Goal: Task Accomplishment & Management: Manage account settings

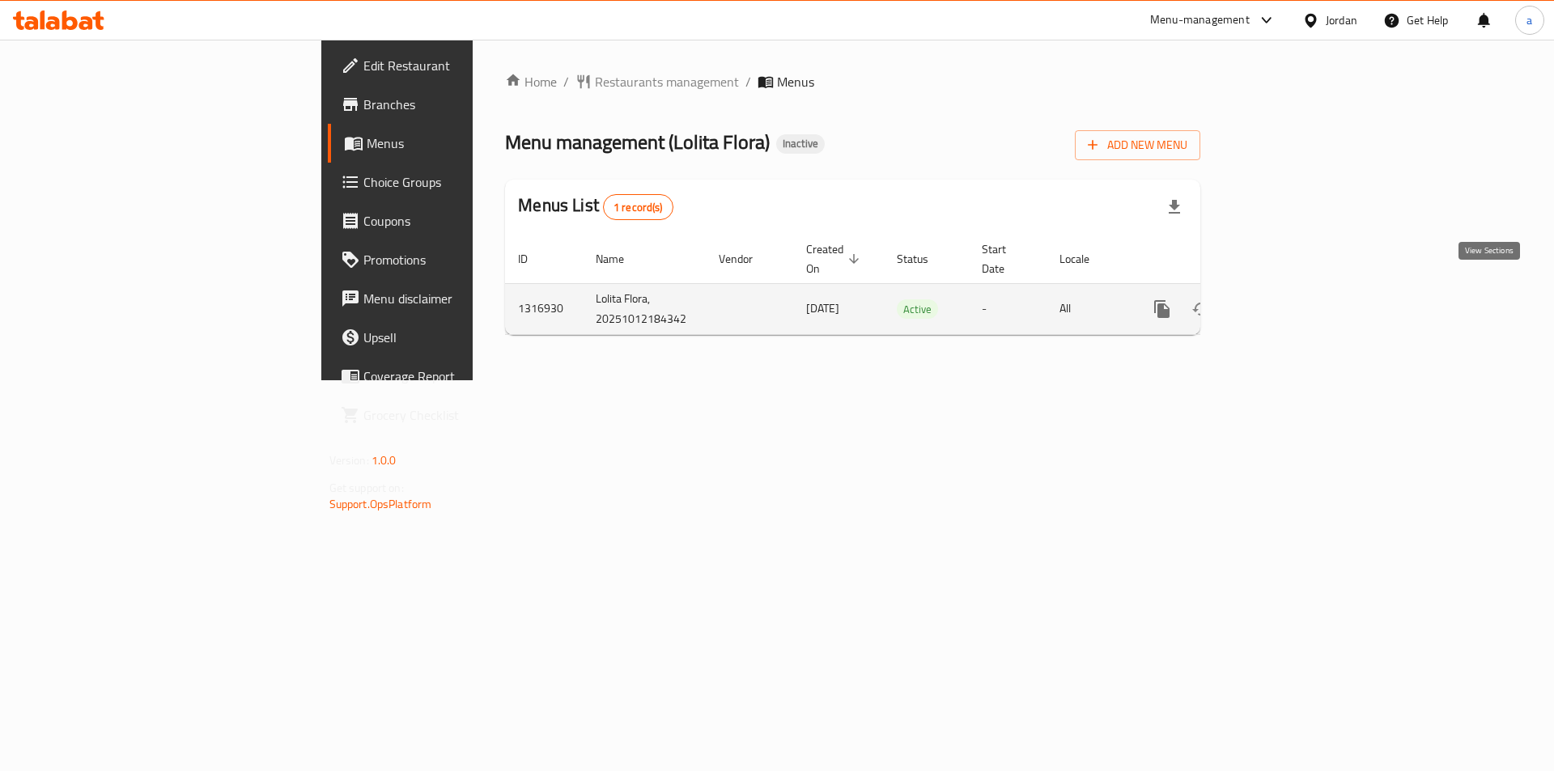
click at [1289, 299] on icon "enhanced table" at bounding box center [1278, 308] width 19 height 19
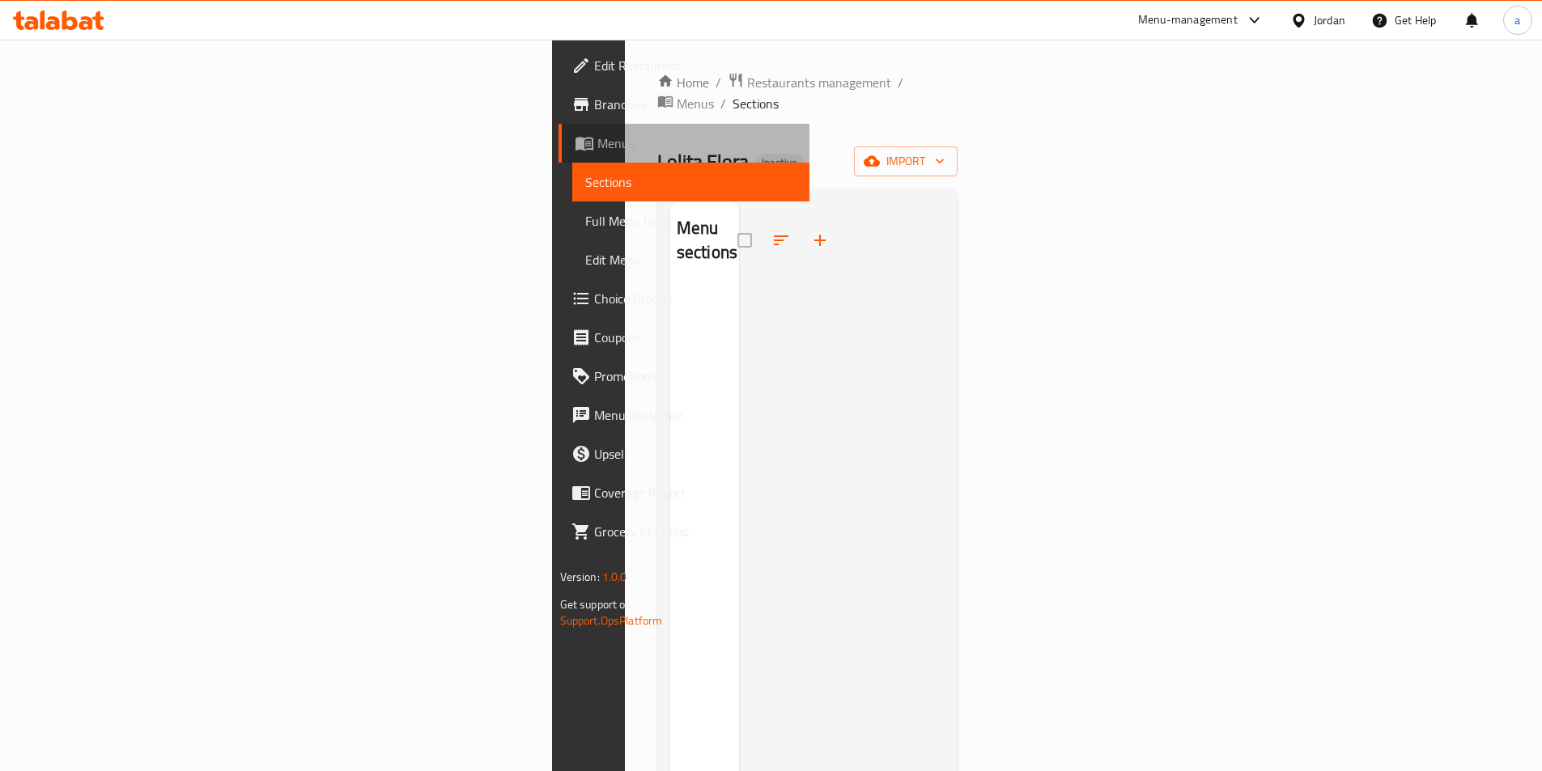
click at [597, 153] on span "Menus" at bounding box center [696, 143] width 199 height 19
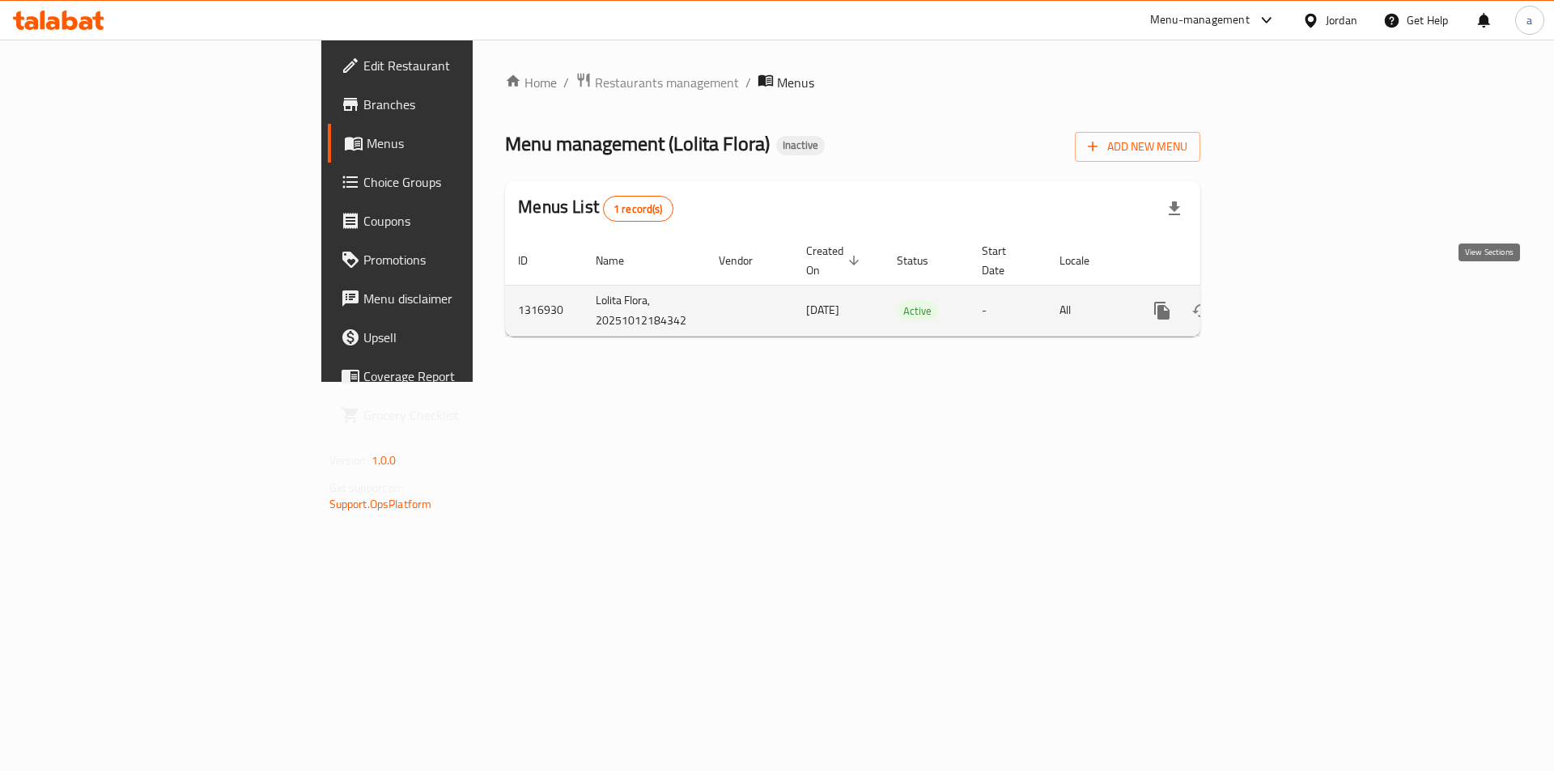
click at [1298, 306] on link "enhanced table" at bounding box center [1278, 310] width 39 height 39
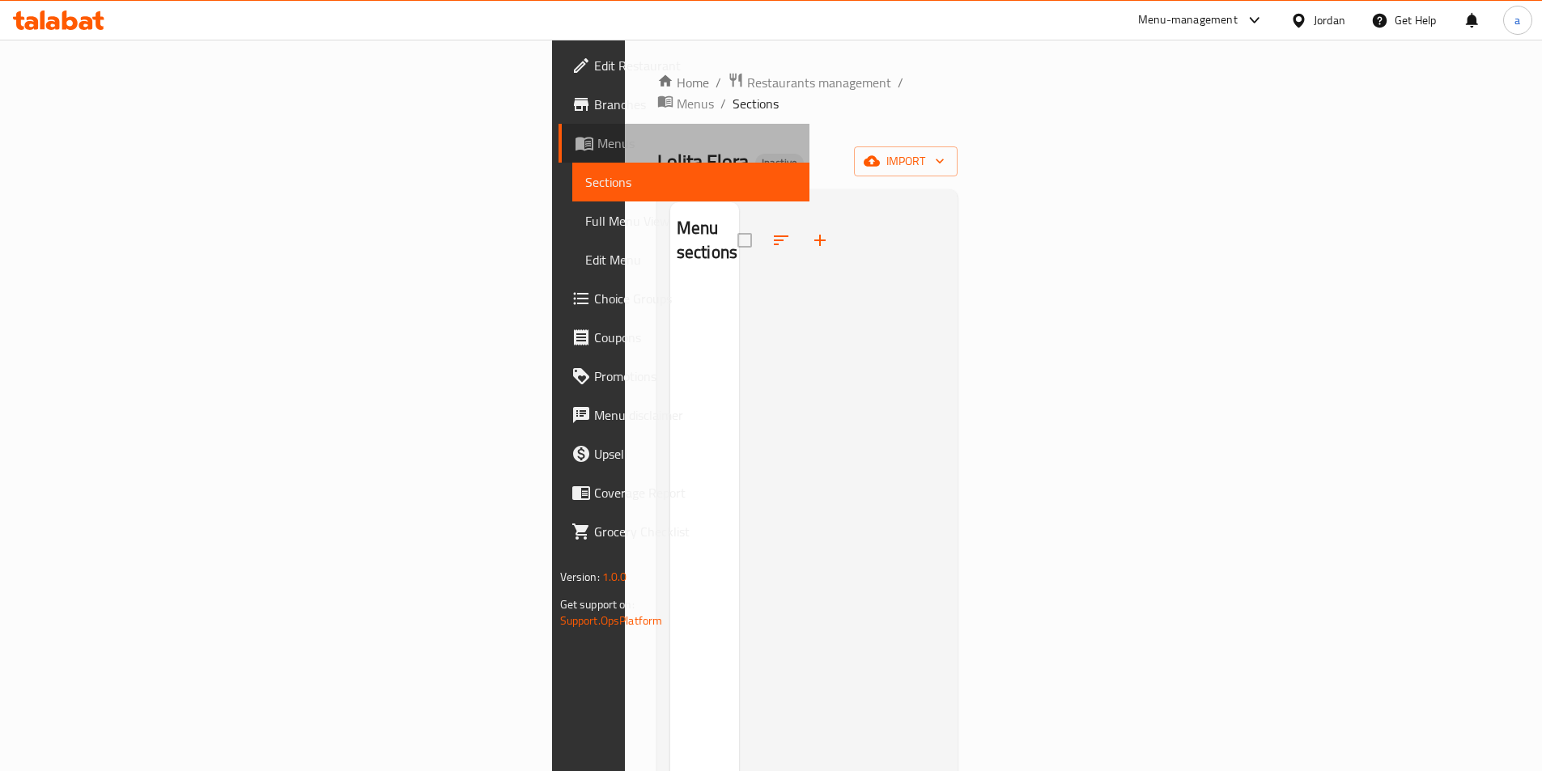
click at [558, 160] on link "Menus" at bounding box center [683, 143] width 251 height 39
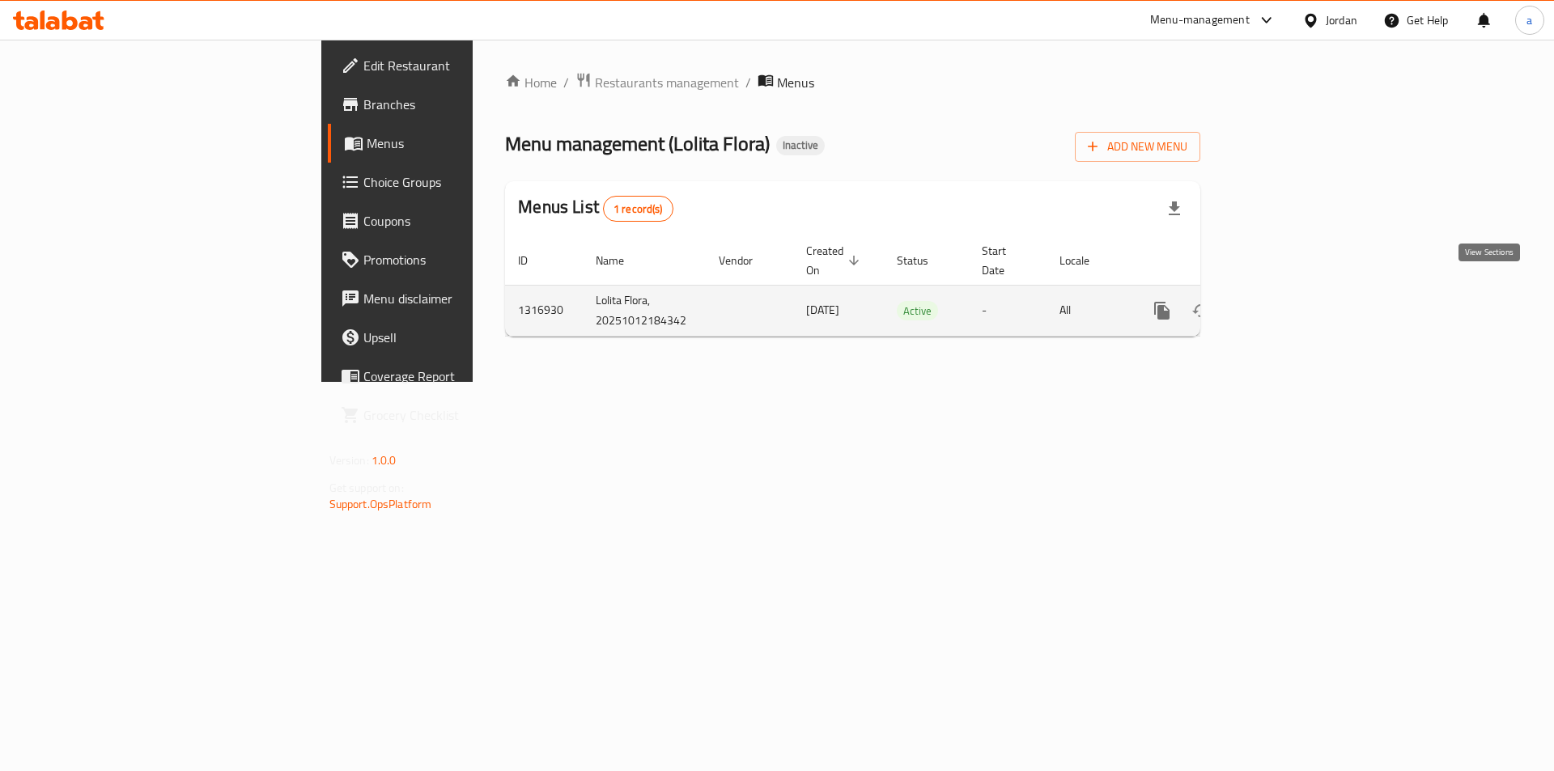
click at [1298, 305] on link "enhanced table" at bounding box center [1278, 310] width 39 height 39
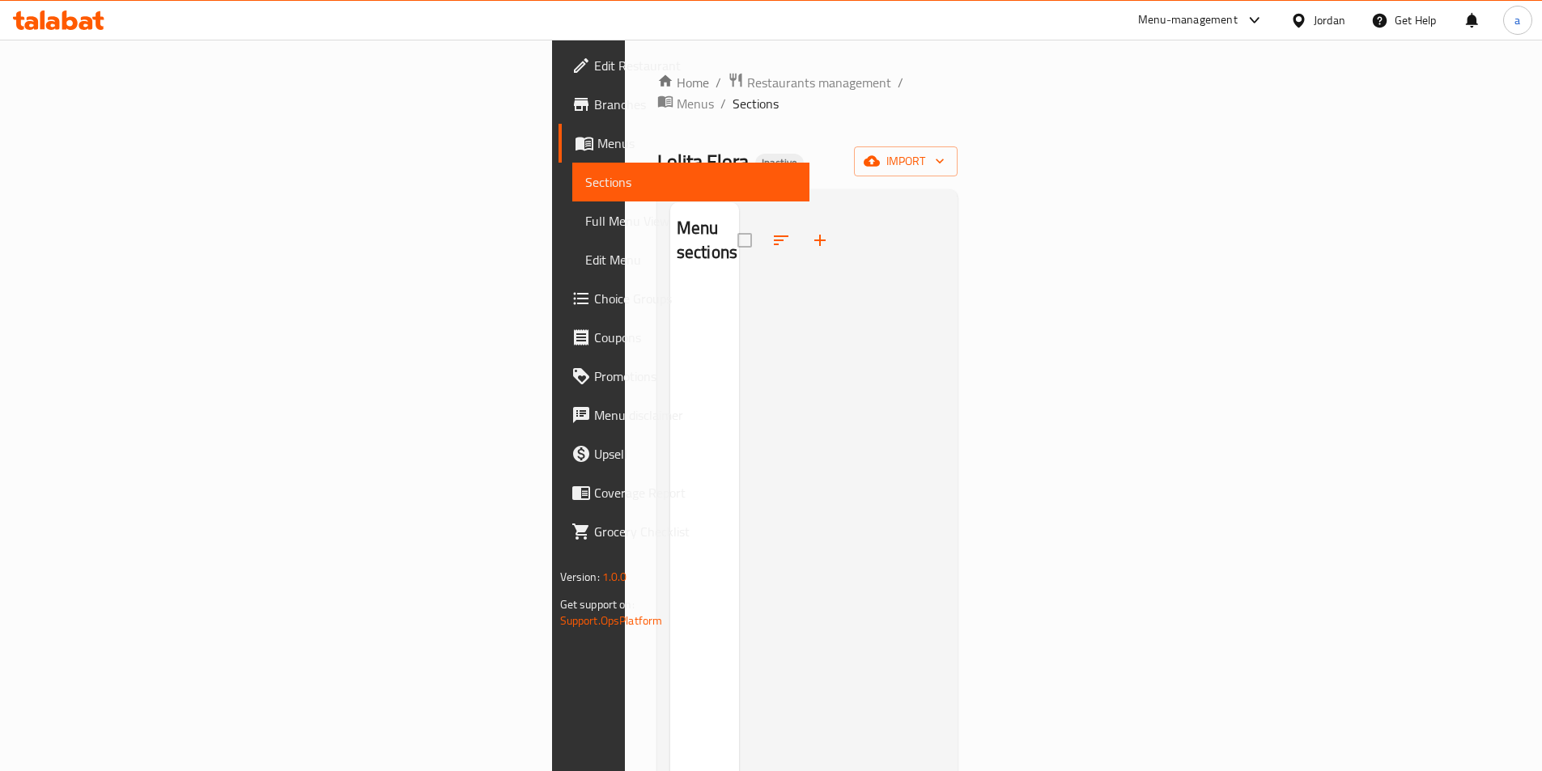
click at [572, 172] on link "Sections" at bounding box center [690, 182] width 237 height 39
click at [597, 142] on span "Menus" at bounding box center [696, 143] width 199 height 19
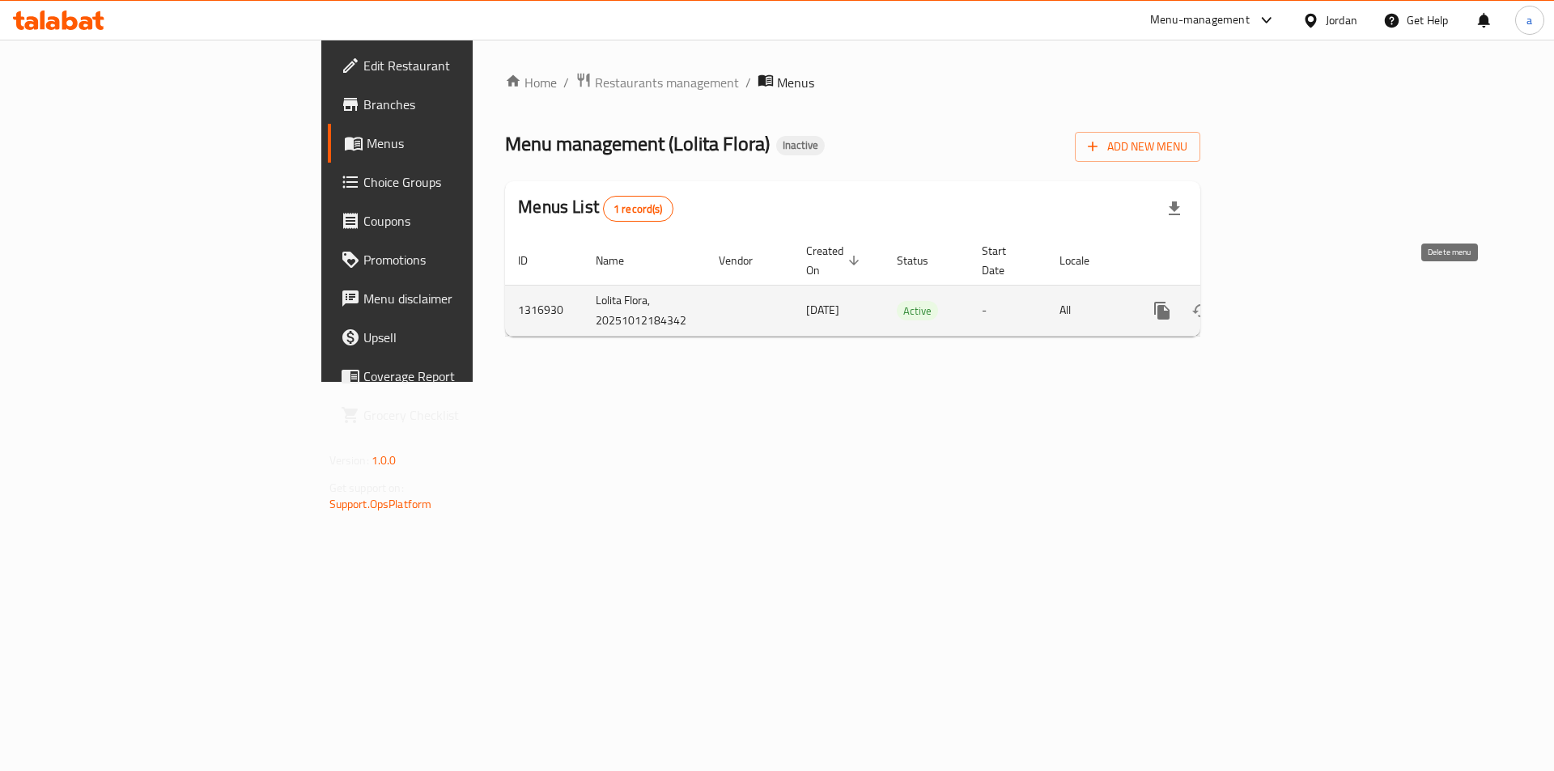
click at [1246, 304] on icon "enhanced table" at bounding box center [1239, 311] width 11 height 15
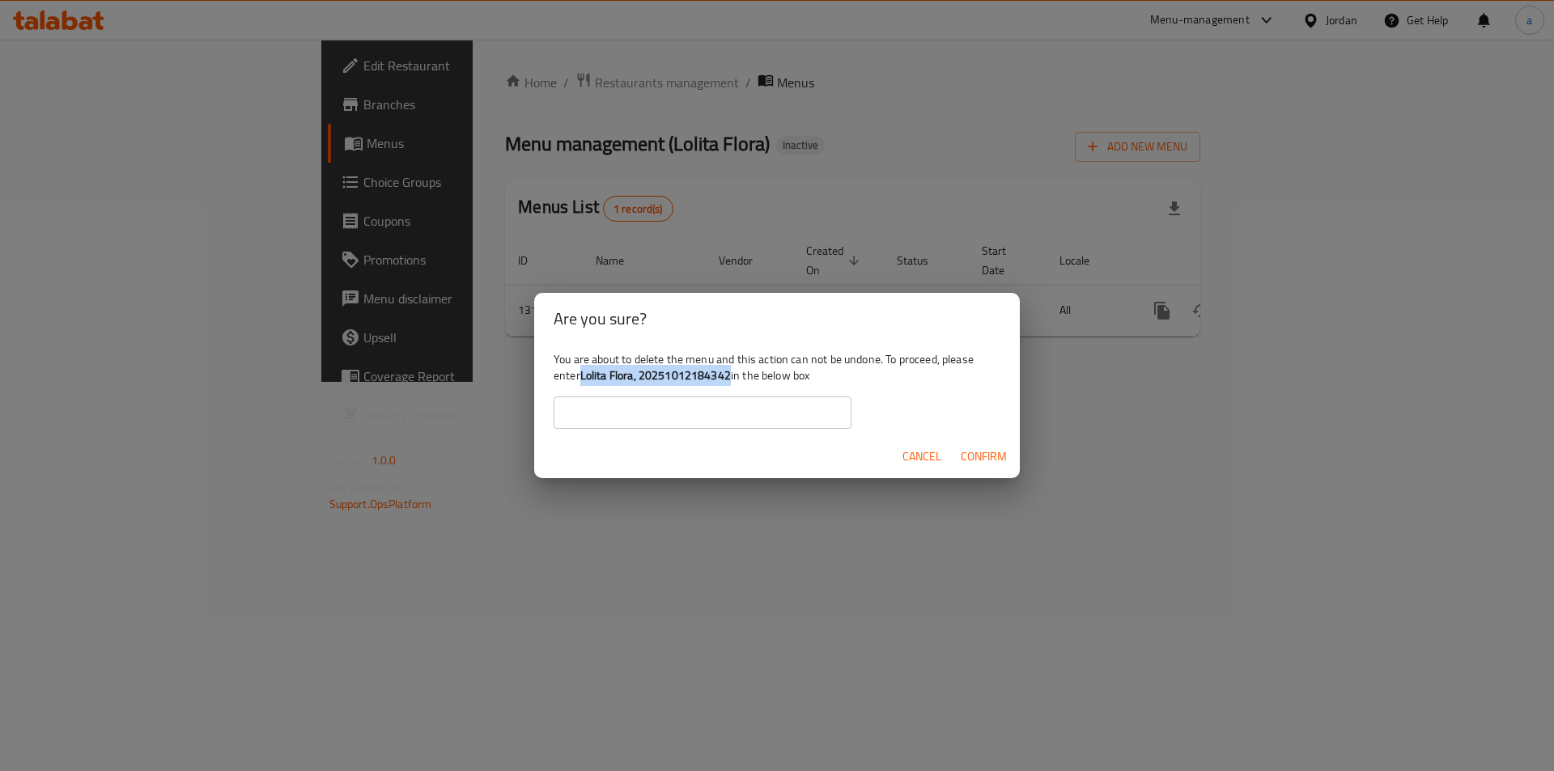
drag, startPoint x: 583, startPoint y: 378, endPoint x: 732, endPoint y: 382, distance: 149.8
click at [732, 382] on div "You are about to delete the menu and this action can not be undone. To proceed,…" at bounding box center [777, 390] width 486 height 91
copy b "Lolita Flora, 20251012184342"
click at [743, 414] on input "text" at bounding box center [703, 413] width 298 height 32
paste input "Lolita Flora, 20251012184342"
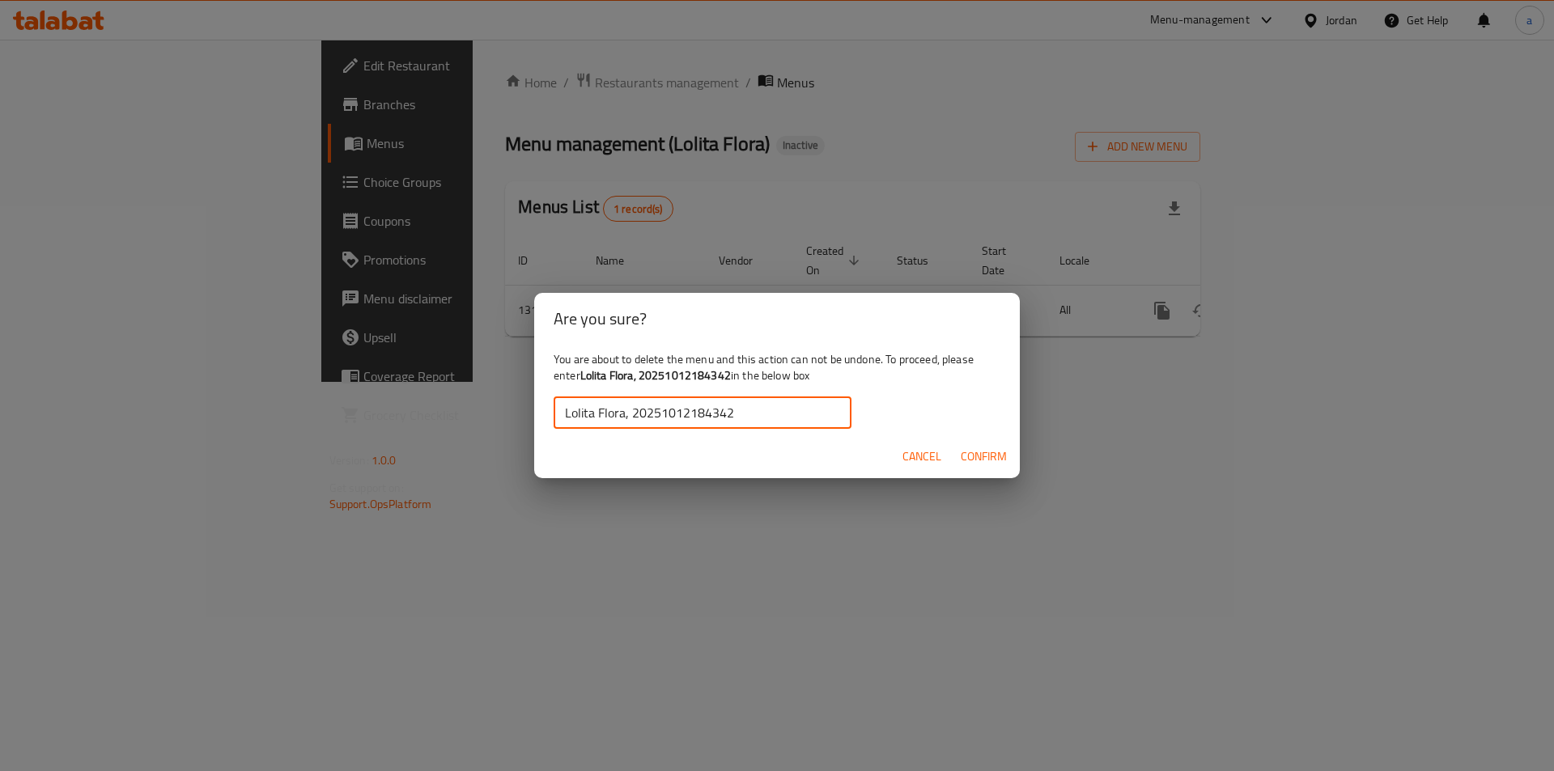
type input "Lolita Flora, 20251012184342"
click at [974, 464] on span "Confirm" at bounding box center [984, 457] width 46 height 20
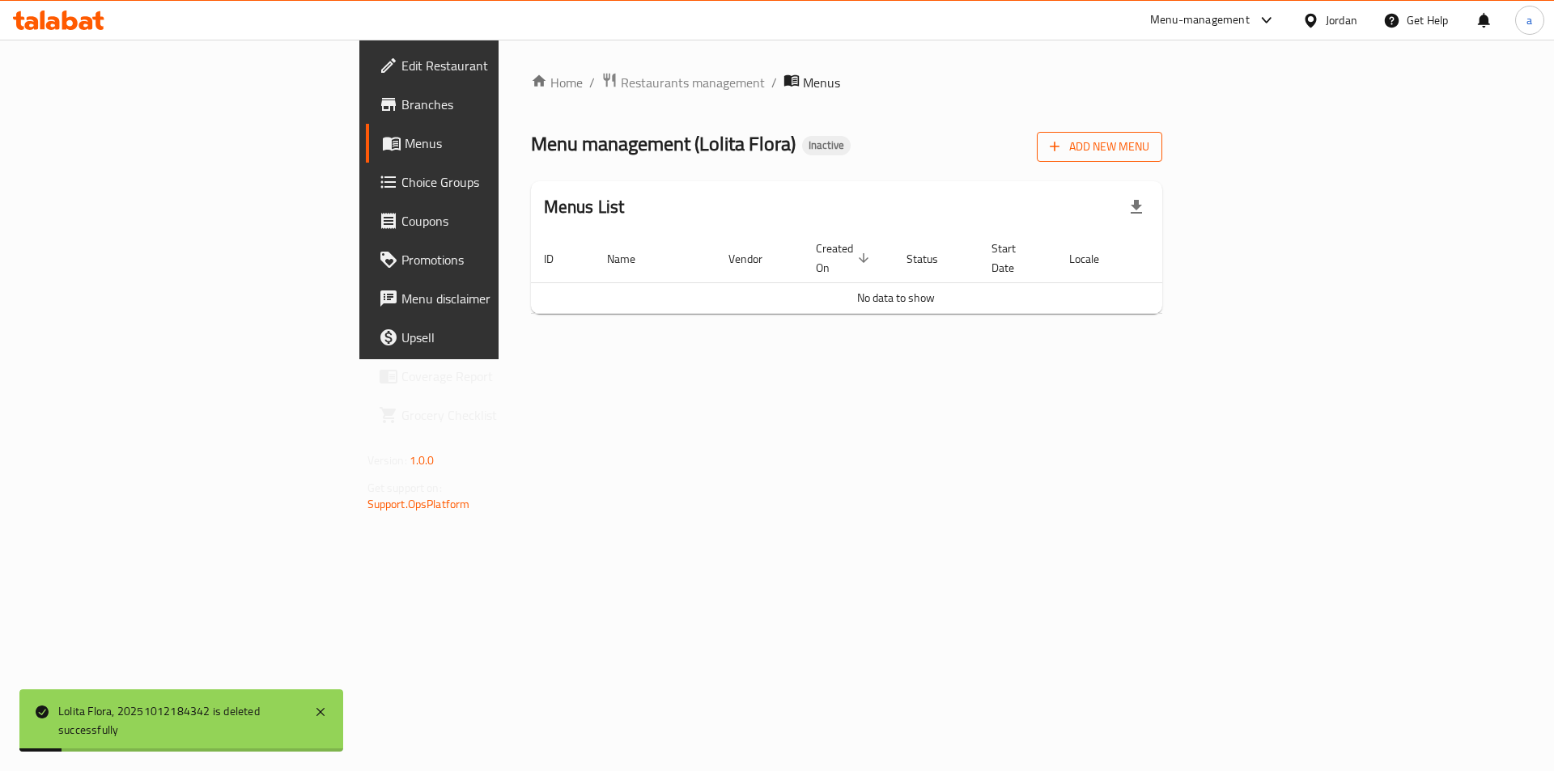
click at [1149, 153] on span "Add New Menu" at bounding box center [1100, 147] width 100 height 20
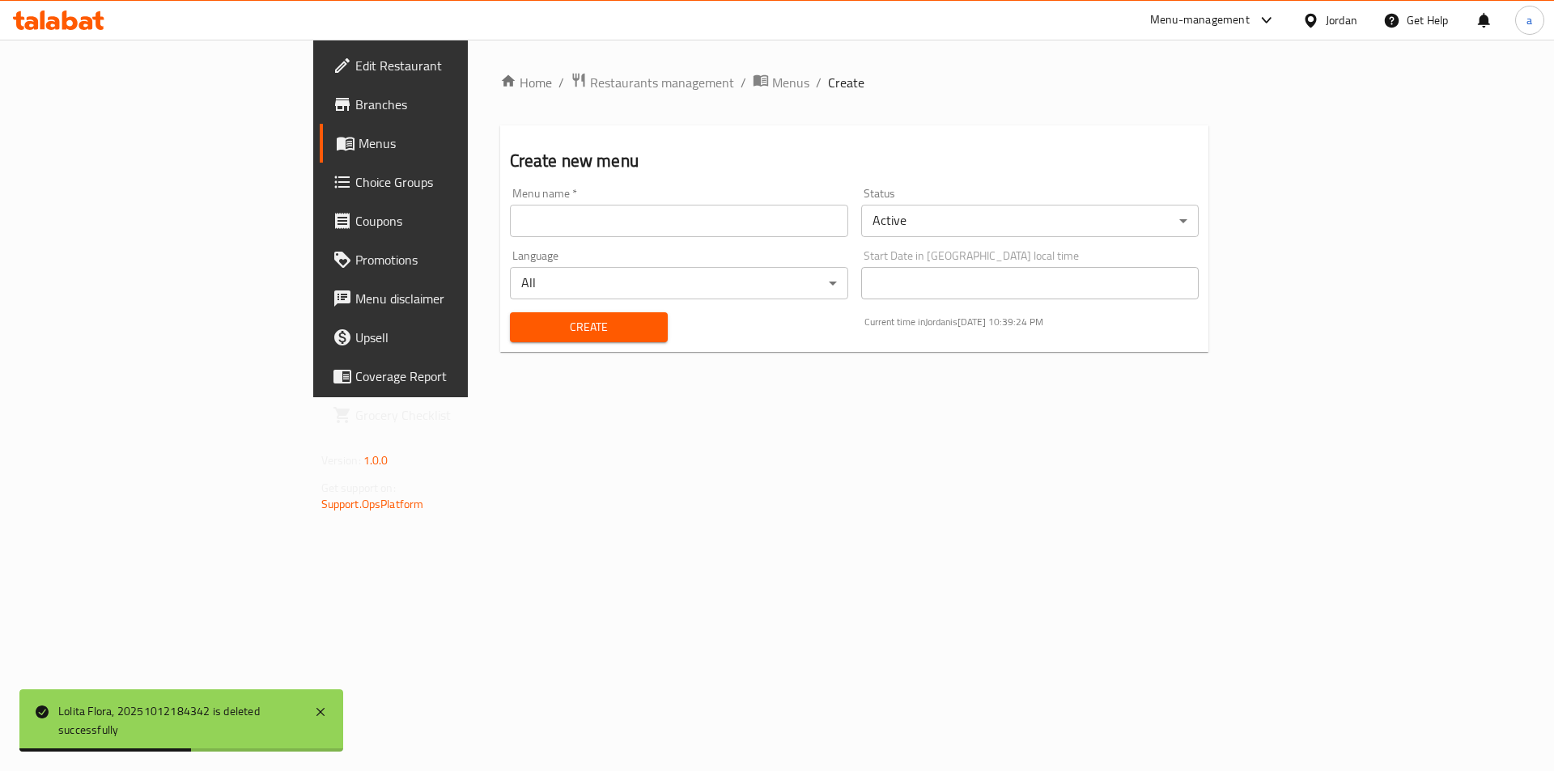
click at [510, 214] on input "text" at bounding box center [679, 221] width 338 height 32
paste input "Lolita Flora"
type input "Lolita Flora"
click at [523, 324] on span "Create" at bounding box center [589, 327] width 132 height 20
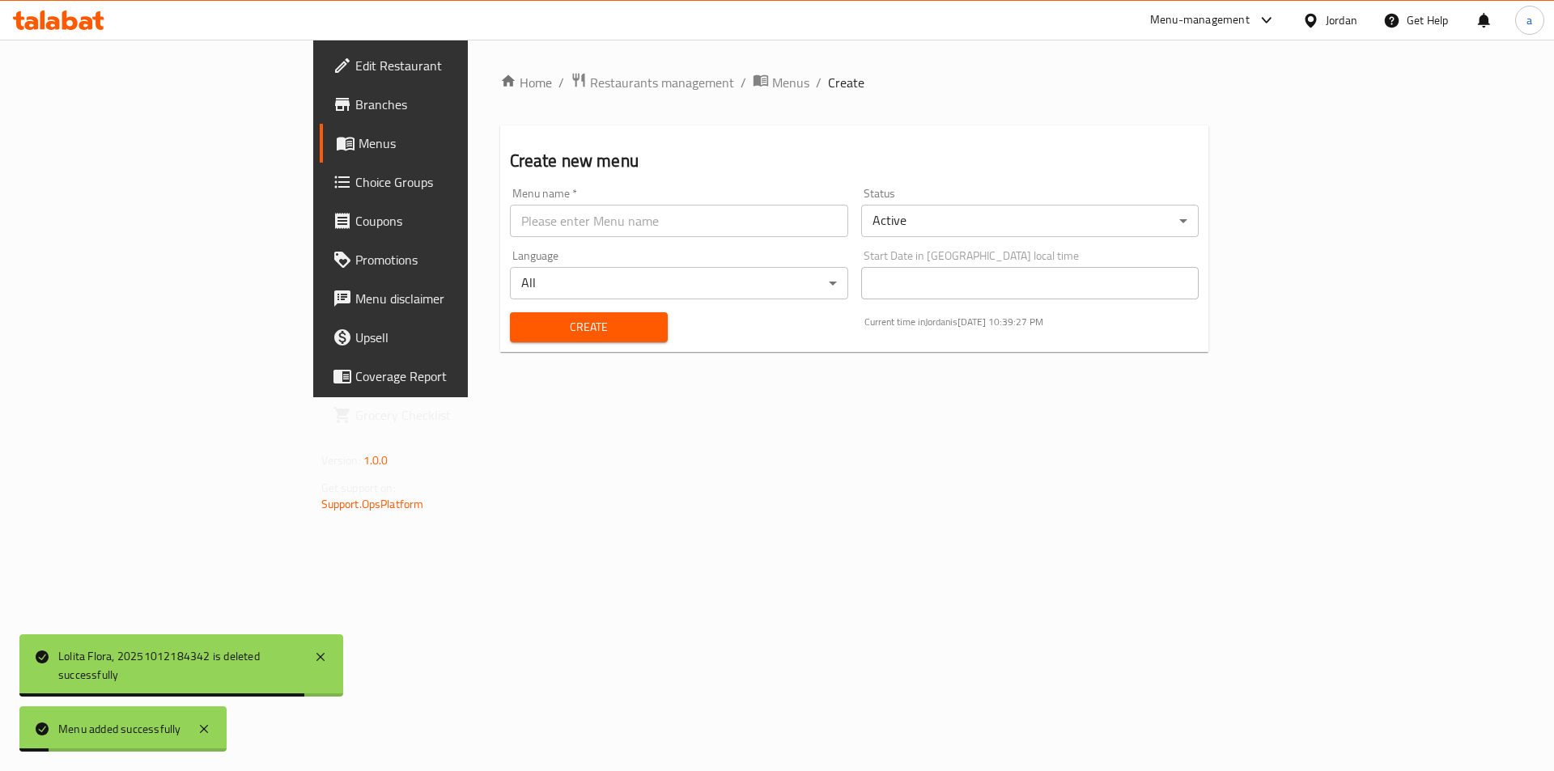
click at [359, 151] on span "Menus" at bounding box center [460, 143] width 202 height 19
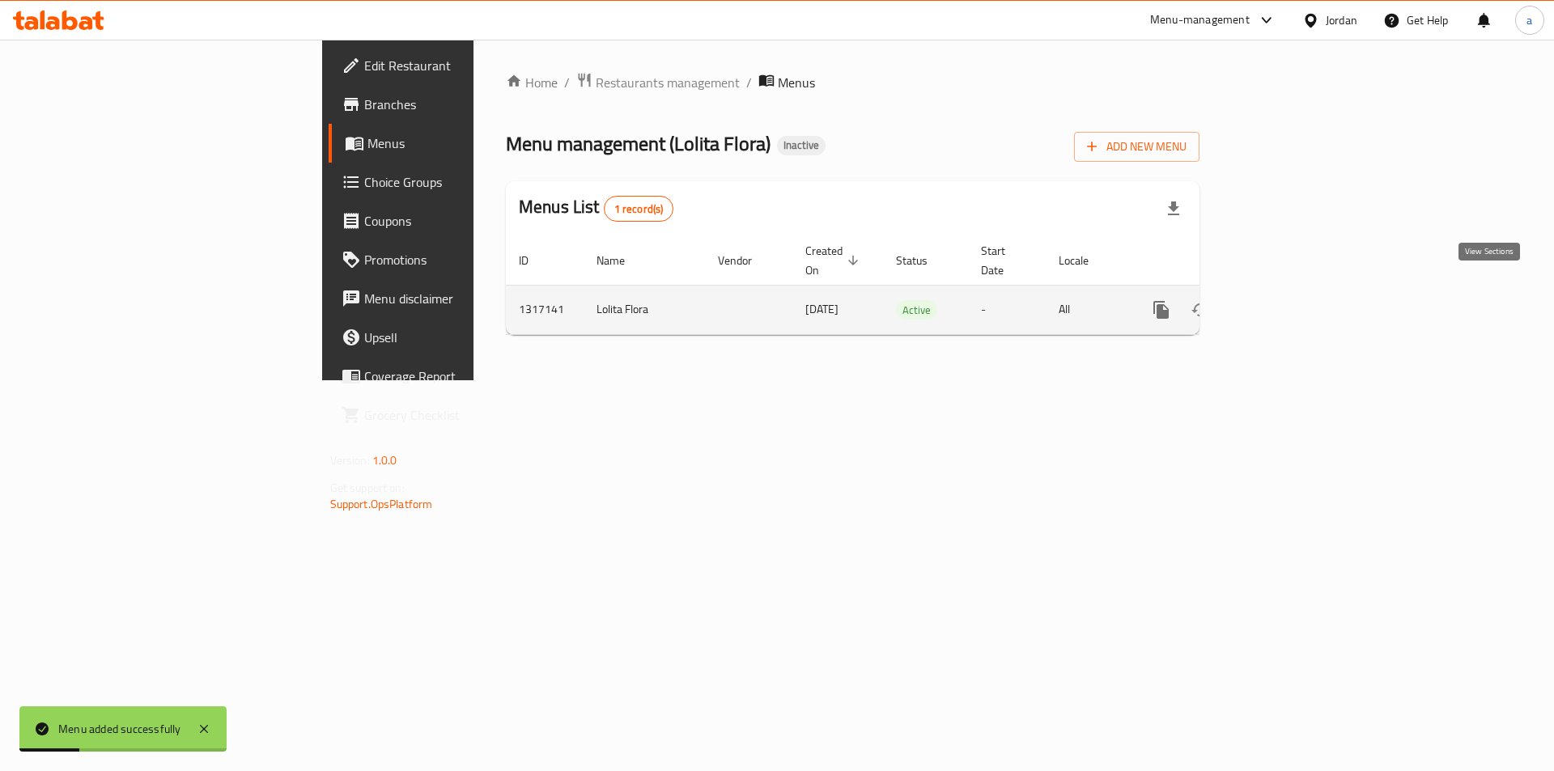
click at [1297, 304] on link "enhanced table" at bounding box center [1278, 310] width 39 height 39
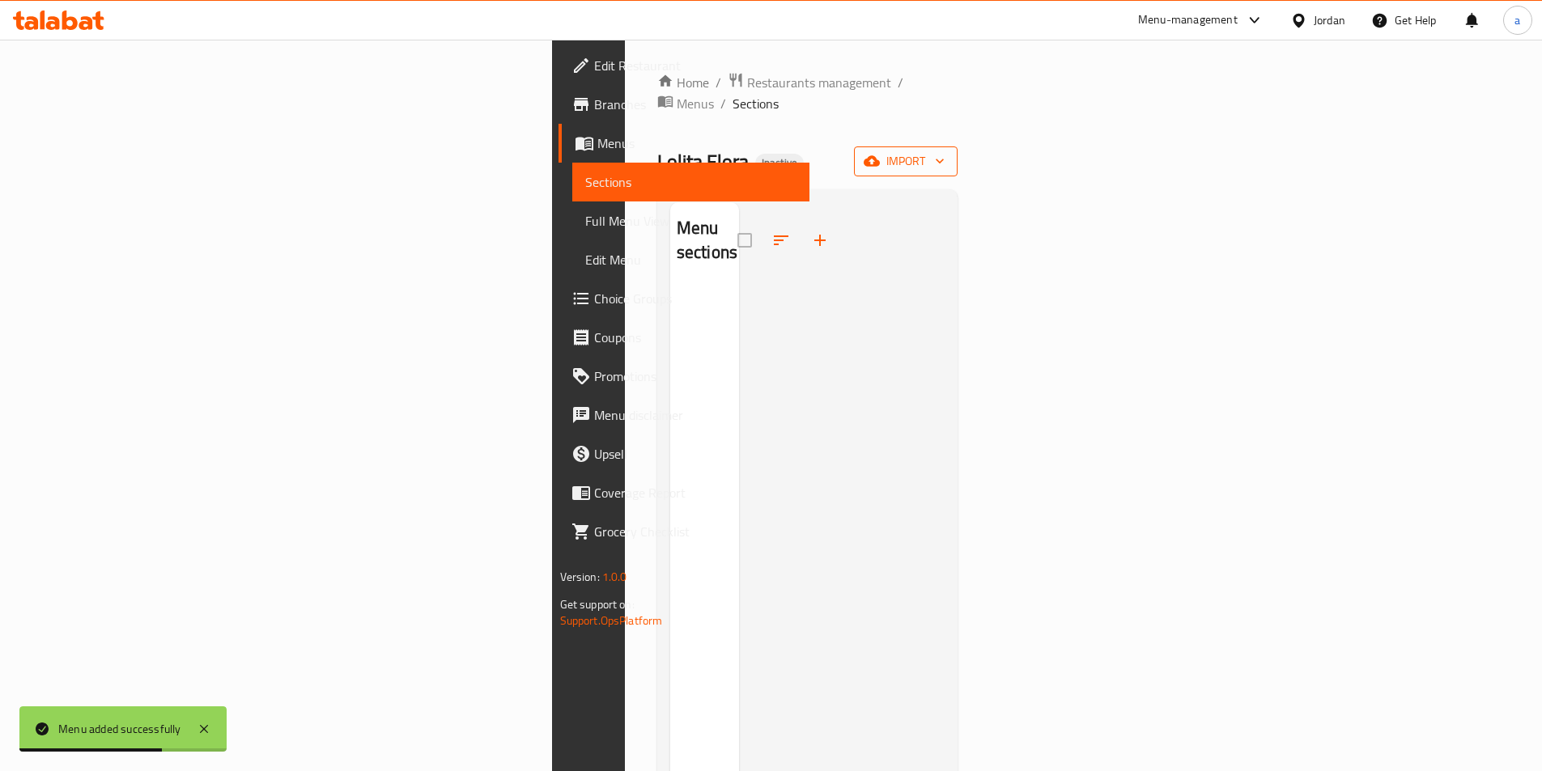
click at [880, 156] on icon "button" at bounding box center [872, 161] width 16 height 11
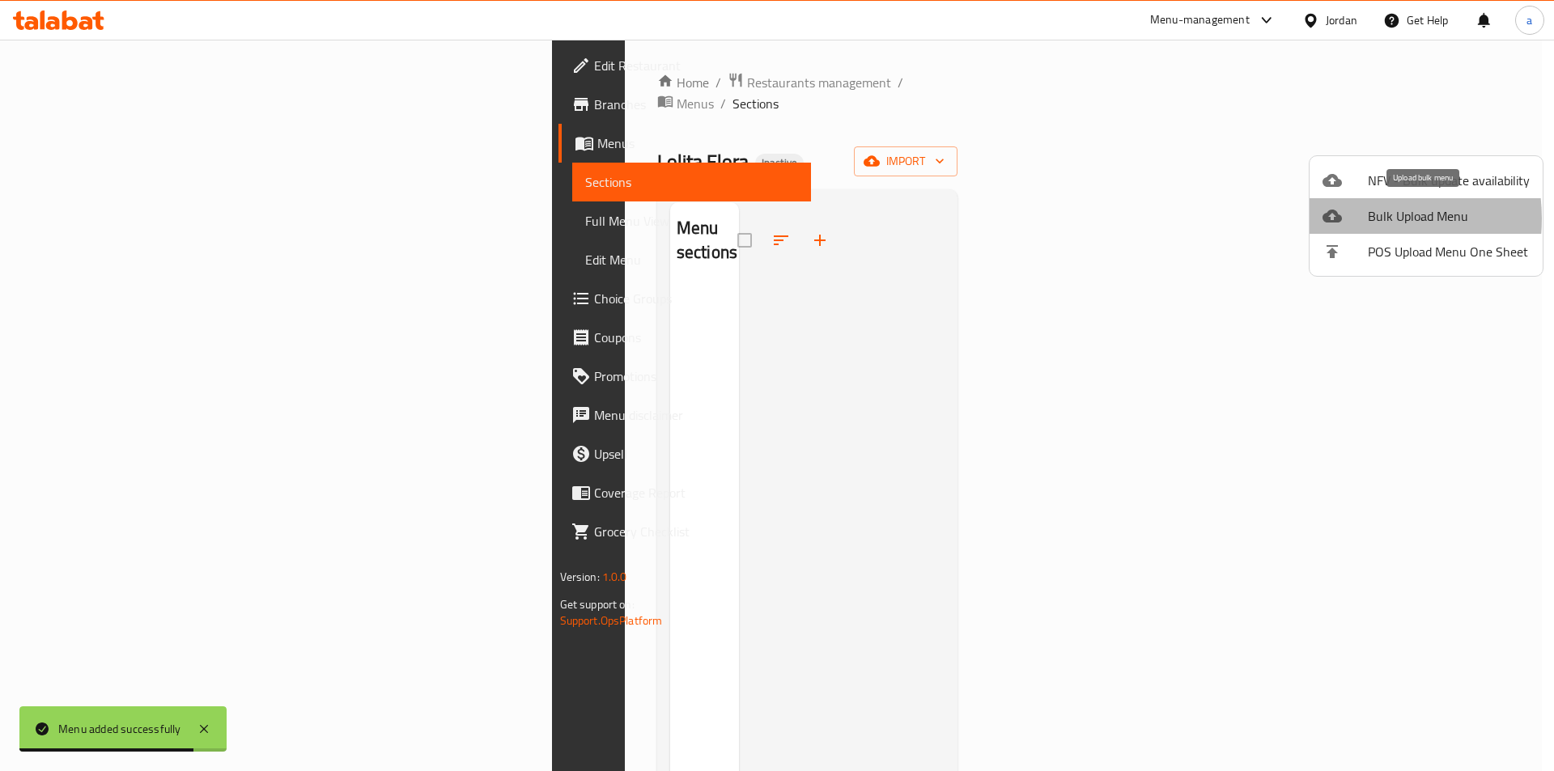
click at [1354, 219] on div at bounding box center [1345, 215] width 45 height 19
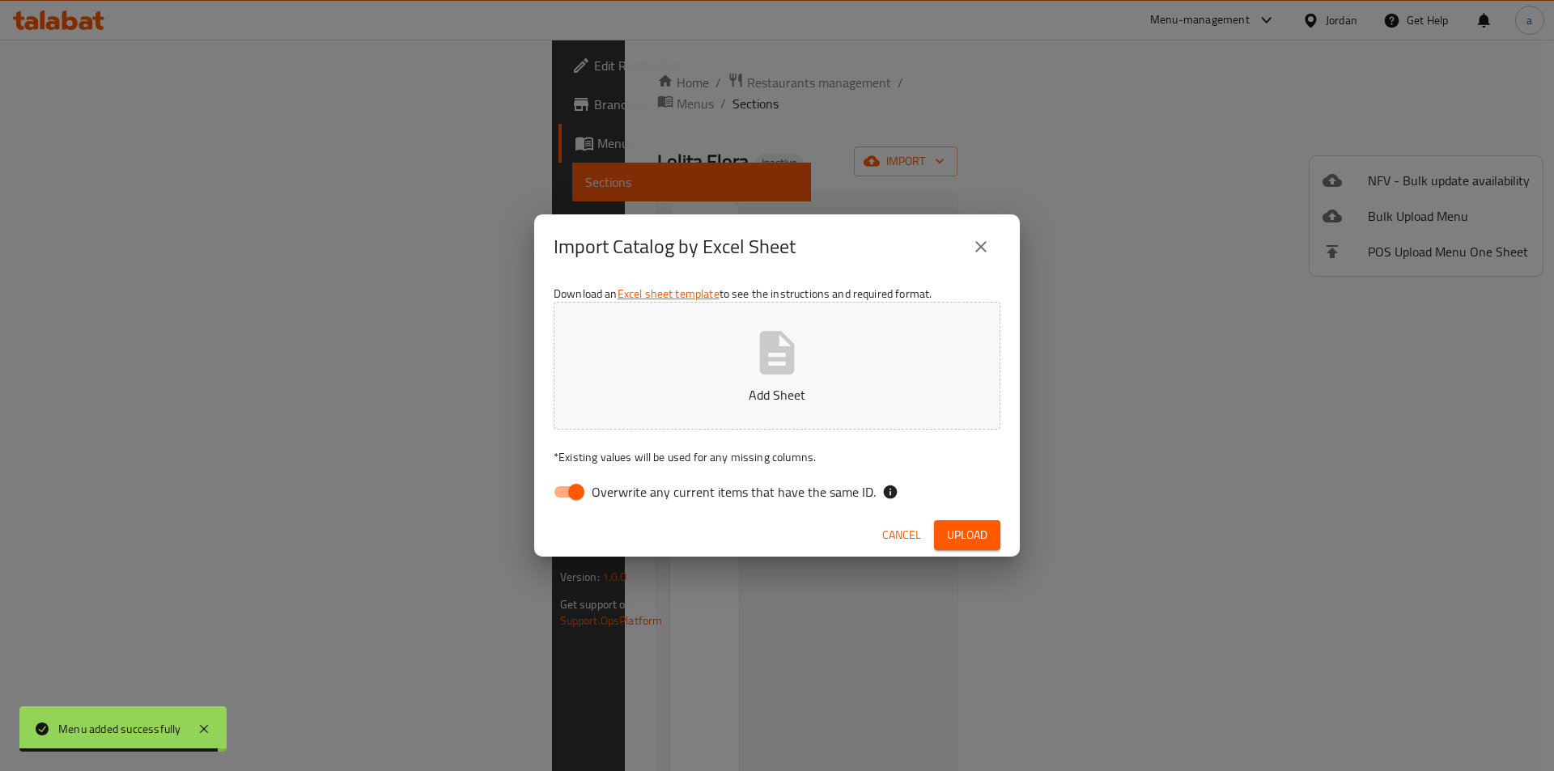
click at [585, 488] on input "Overwrite any current items that have the same ID." at bounding box center [576, 492] width 92 height 31
checkbox input "false"
click at [651, 386] on p "Add Sheet" at bounding box center [777, 394] width 397 height 19
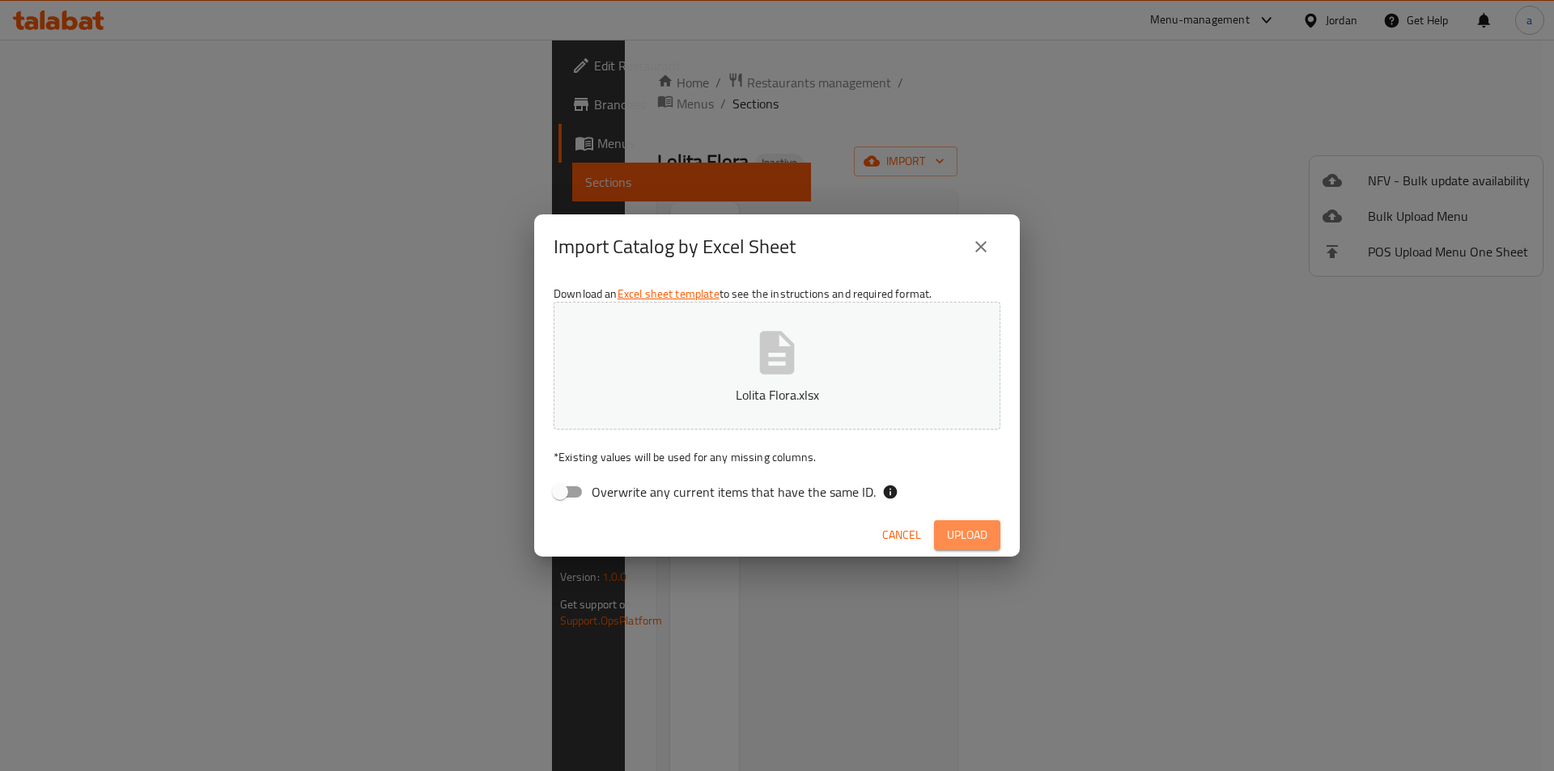
click at [948, 533] on span "Upload" at bounding box center [967, 535] width 40 height 20
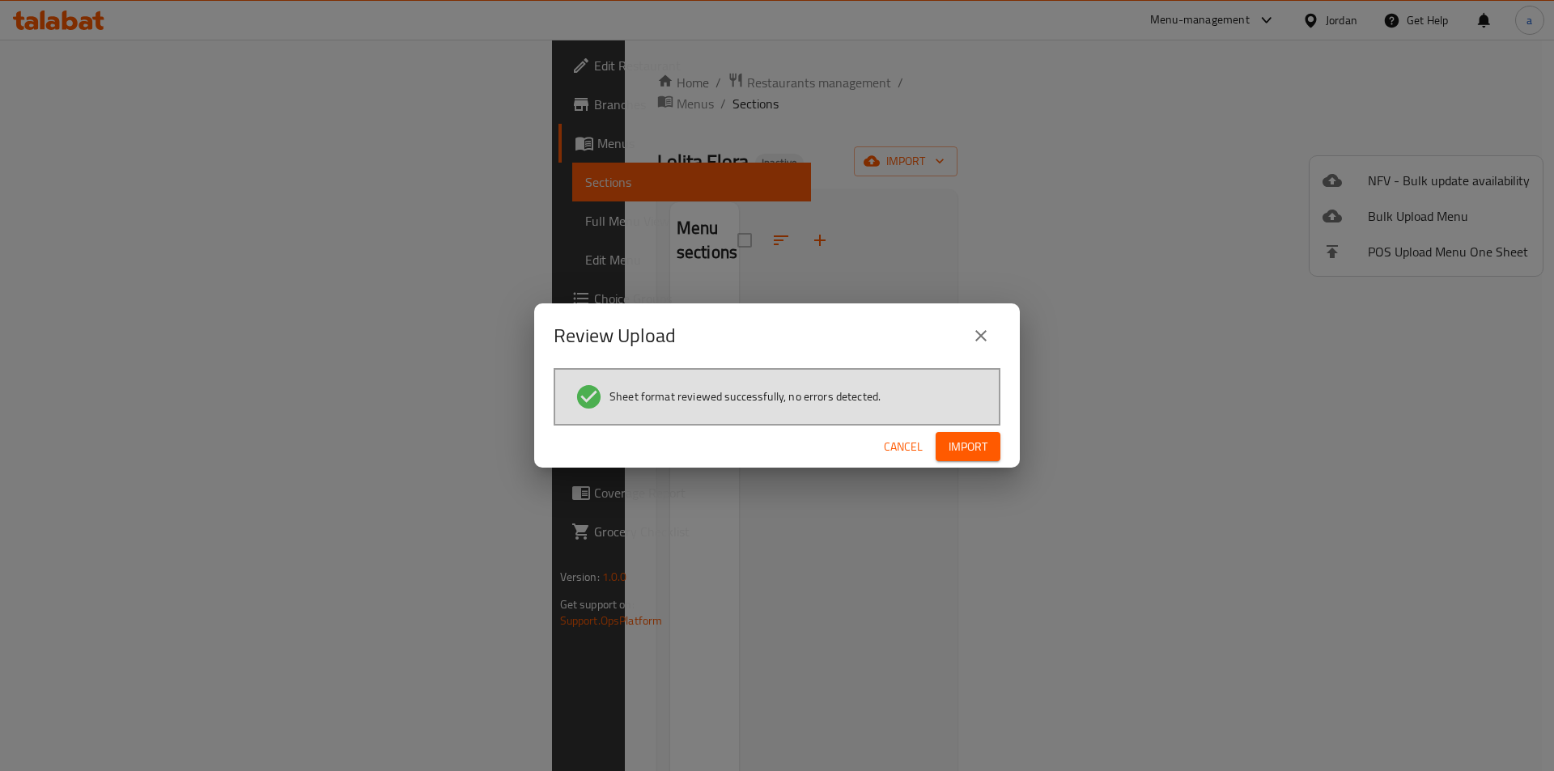
click at [992, 446] on button "Import" at bounding box center [968, 447] width 65 height 30
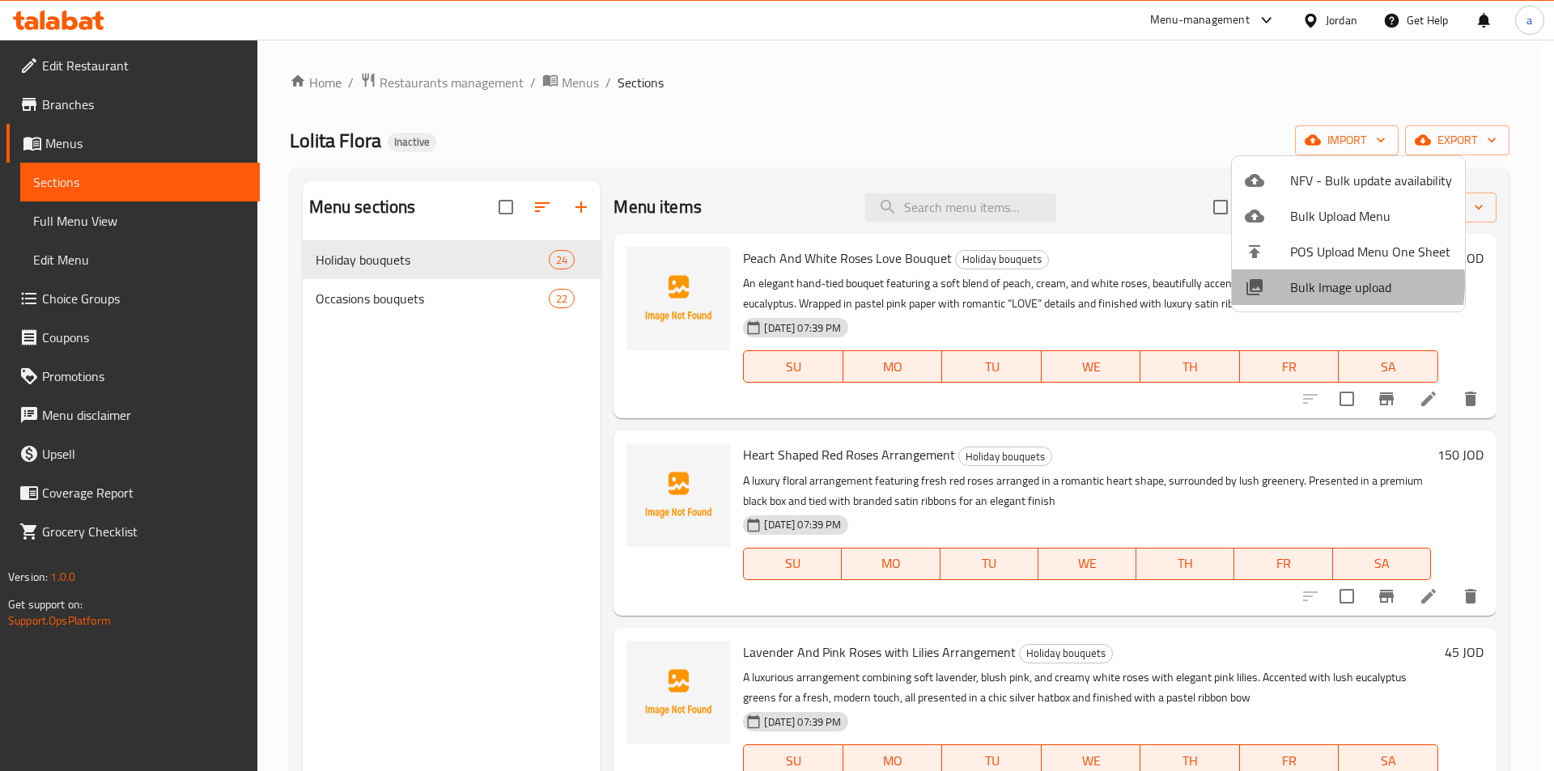
click at [1283, 282] on div at bounding box center [1267, 287] width 45 height 19
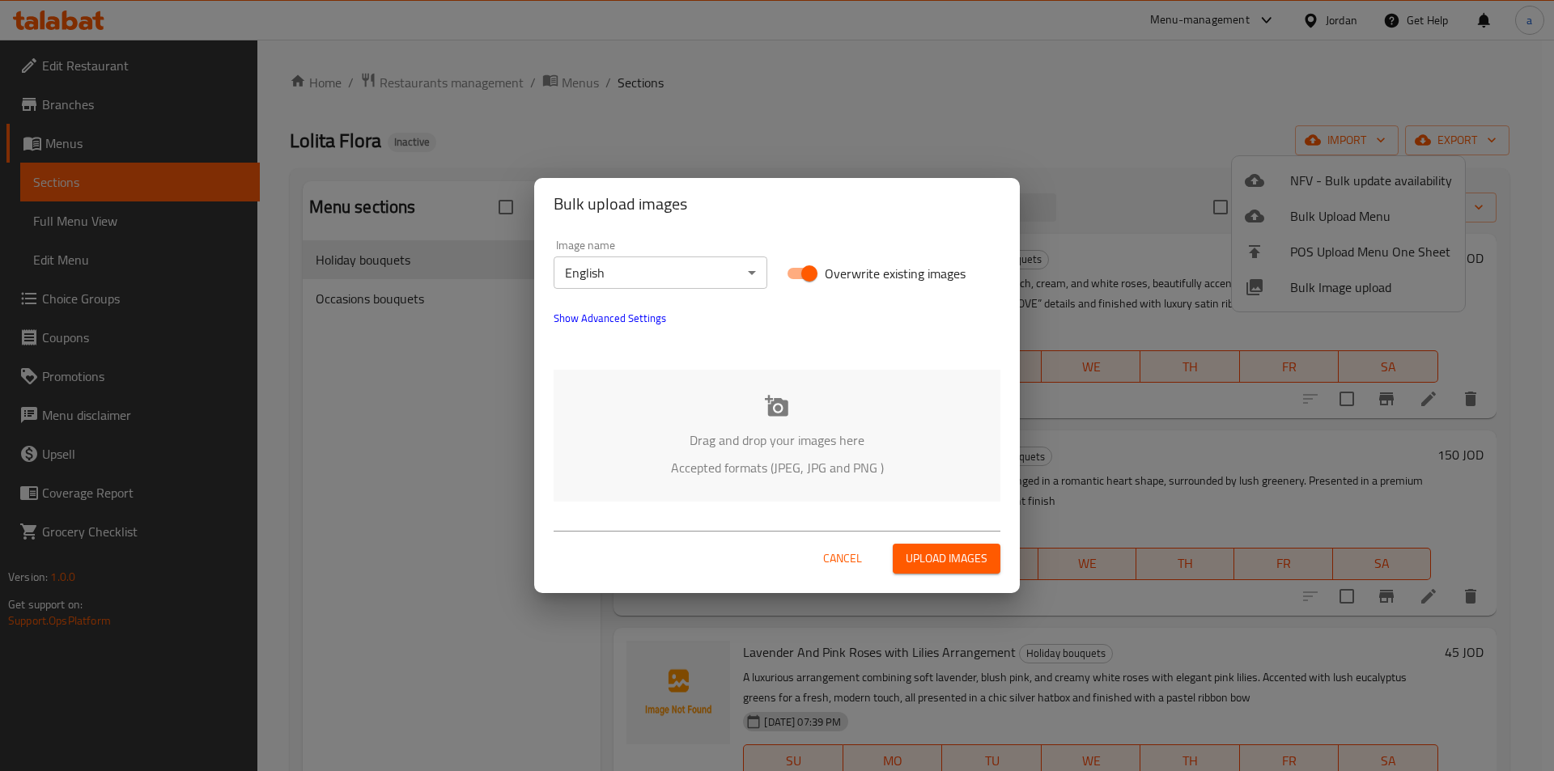
click at [817, 279] on input "Overwrite existing images" at bounding box center [809, 273] width 92 height 31
click at [805, 275] on input "Overwrite existing images" at bounding box center [793, 273] width 92 height 31
click at [805, 275] on input "Overwrite existing images" at bounding box center [809, 273] width 92 height 31
checkbox input "false"
click at [812, 397] on div "Drag and drop your images here Accepted formats (JPEG, JPG and PNG )" at bounding box center [777, 436] width 447 height 132
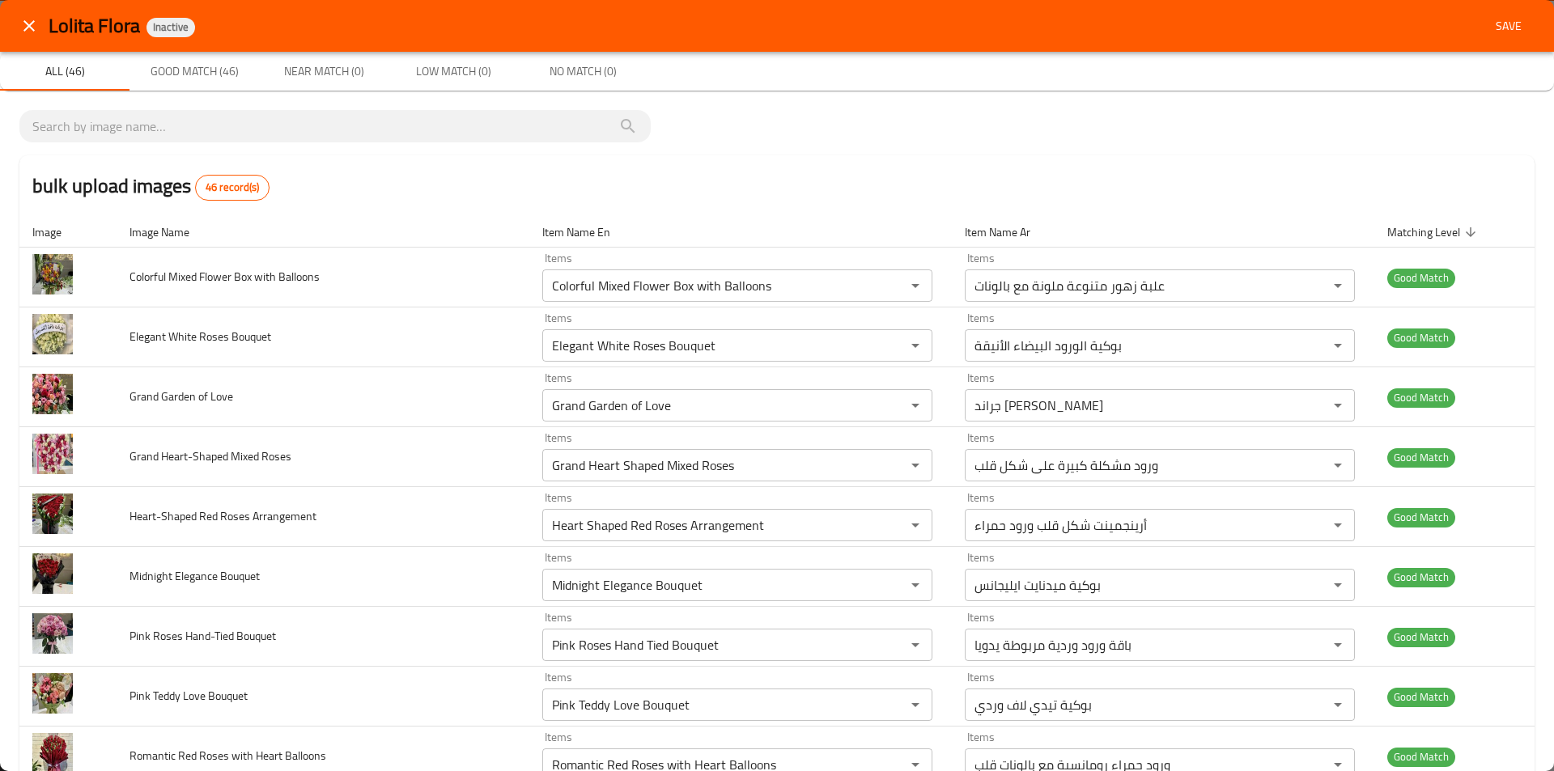
click at [28, 28] on icon "close" at bounding box center [28, 25] width 11 height 11
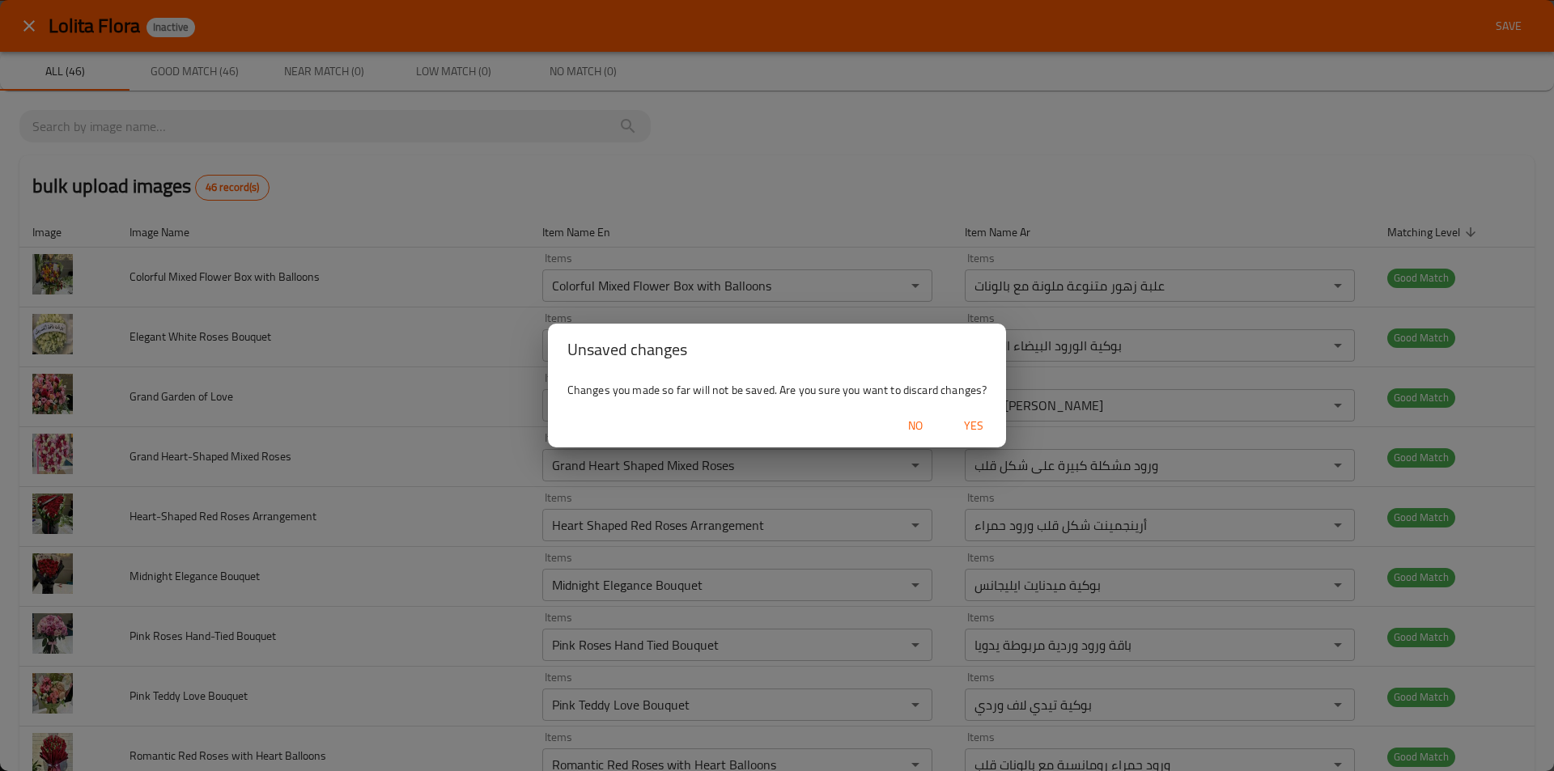
click at [906, 427] on span "No" at bounding box center [915, 426] width 39 height 20
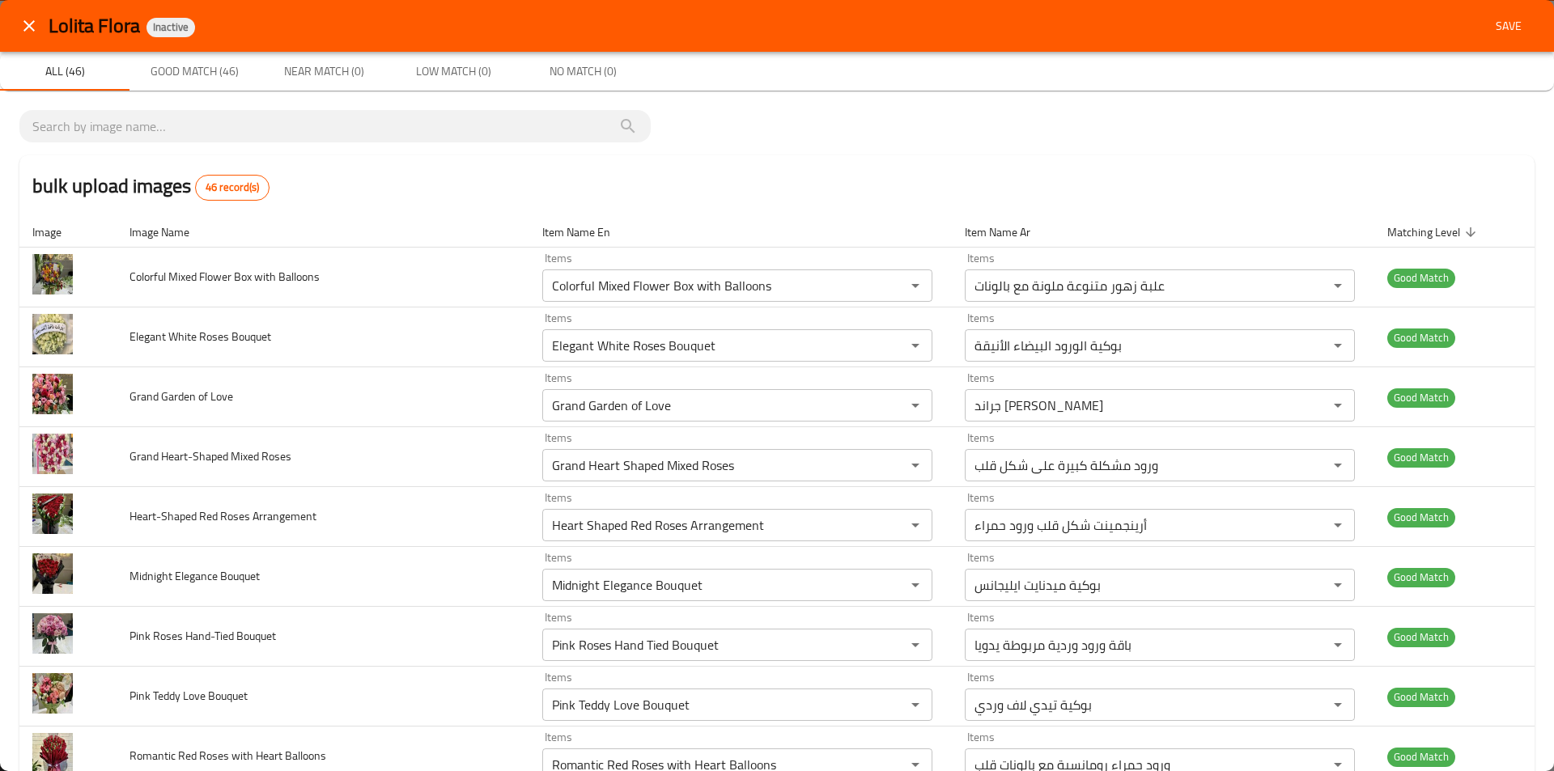
click at [809, 167] on div "bulk upload images 46 record(s)" at bounding box center [776, 186] width 1515 height 62
click at [1492, 25] on span "Save" at bounding box center [1508, 26] width 39 height 20
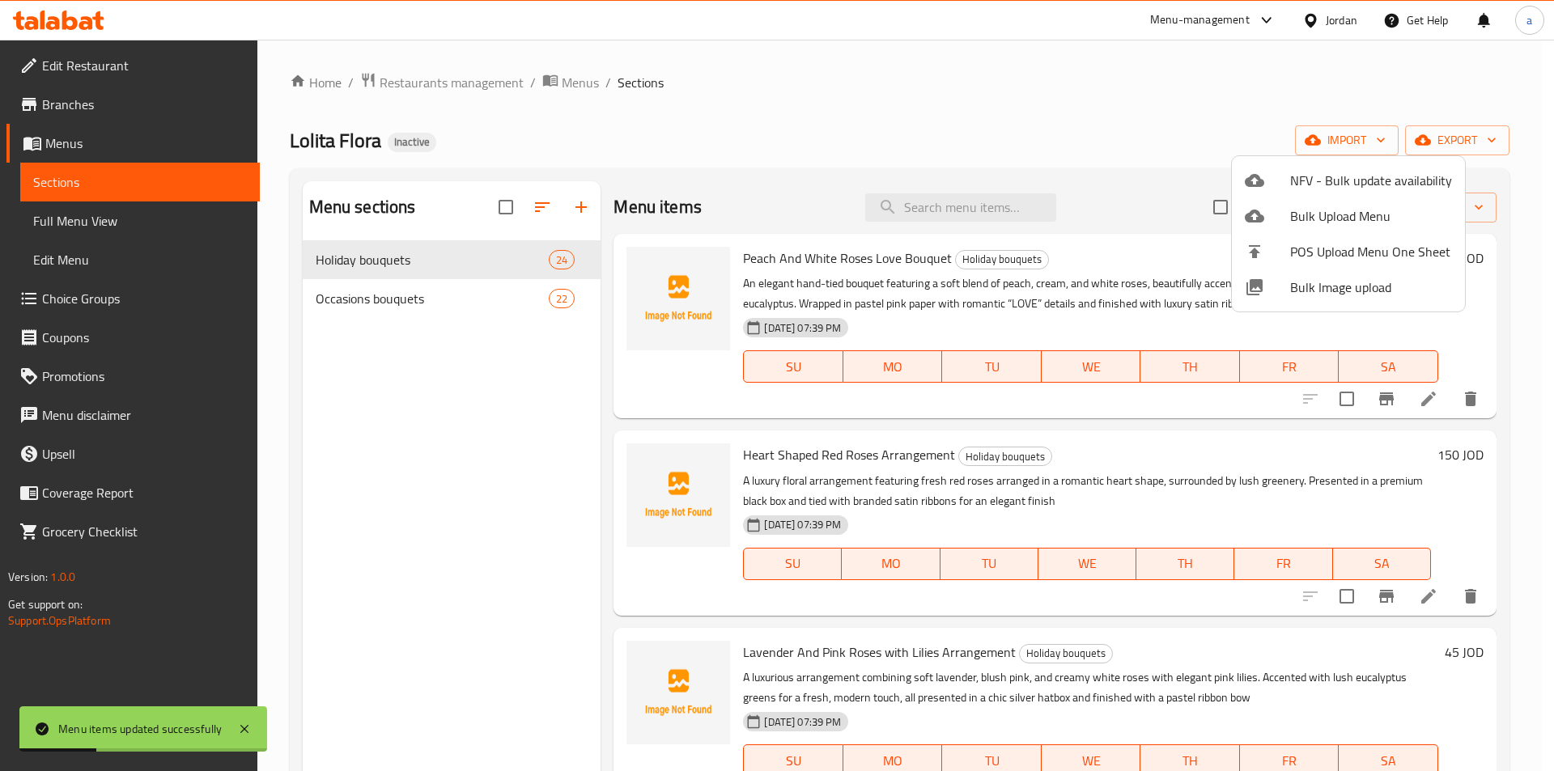
click at [1001, 135] on div at bounding box center [777, 385] width 1554 height 771
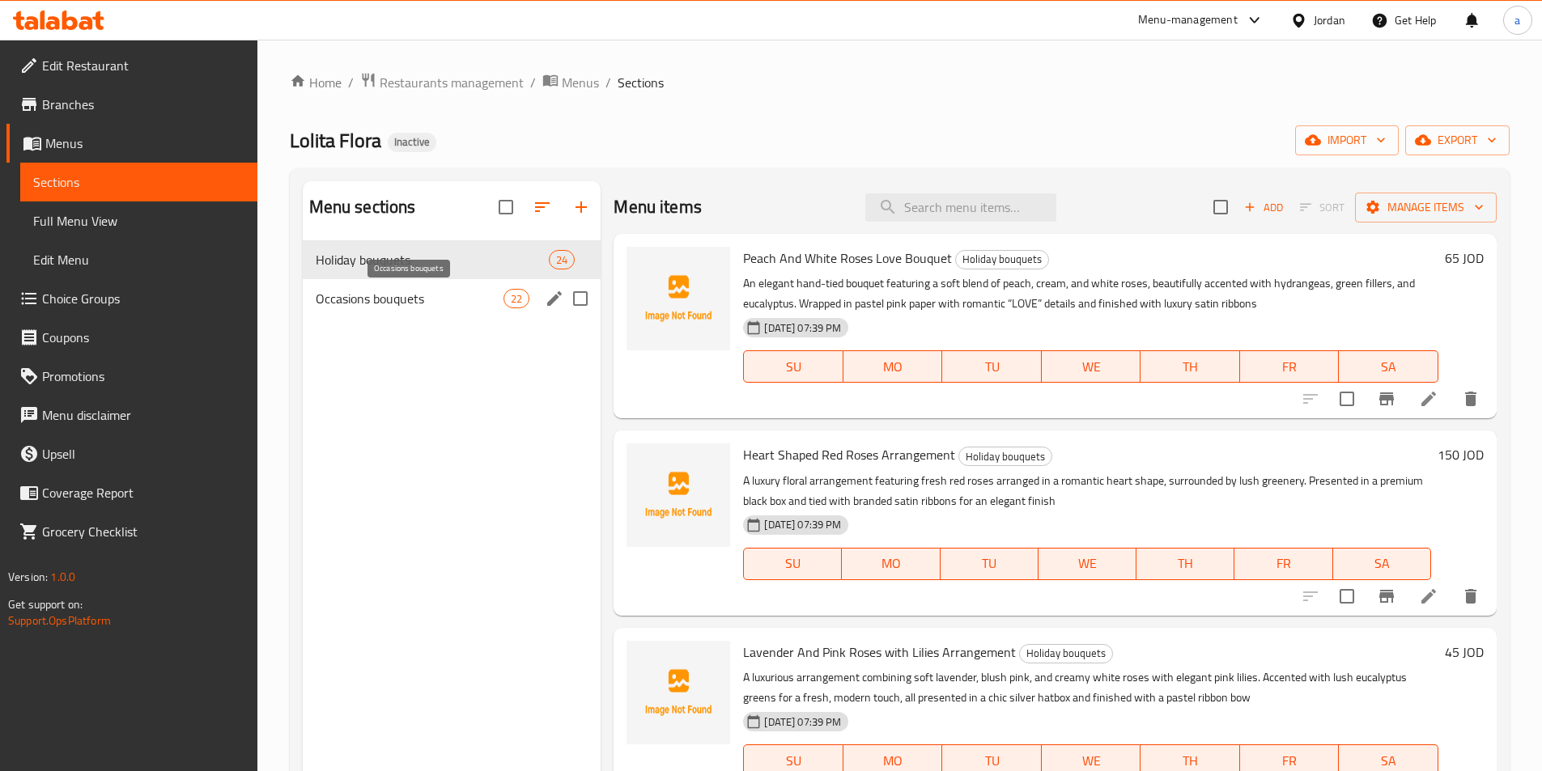
click at [450, 299] on span "Occasions bouquets" at bounding box center [410, 298] width 189 height 19
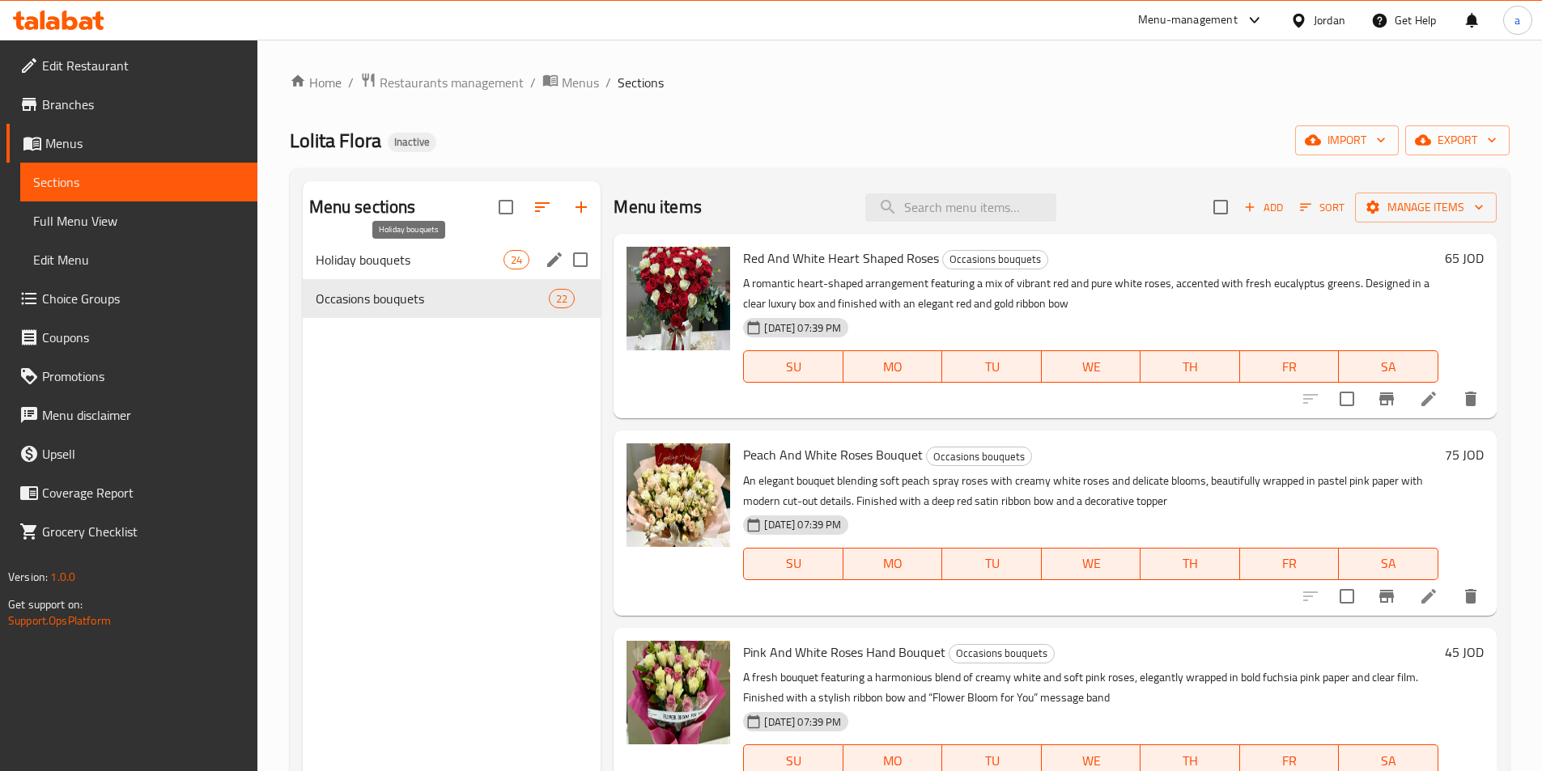
click at [448, 266] on span "Holiday bouquets" at bounding box center [410, 259] width 189 height 19
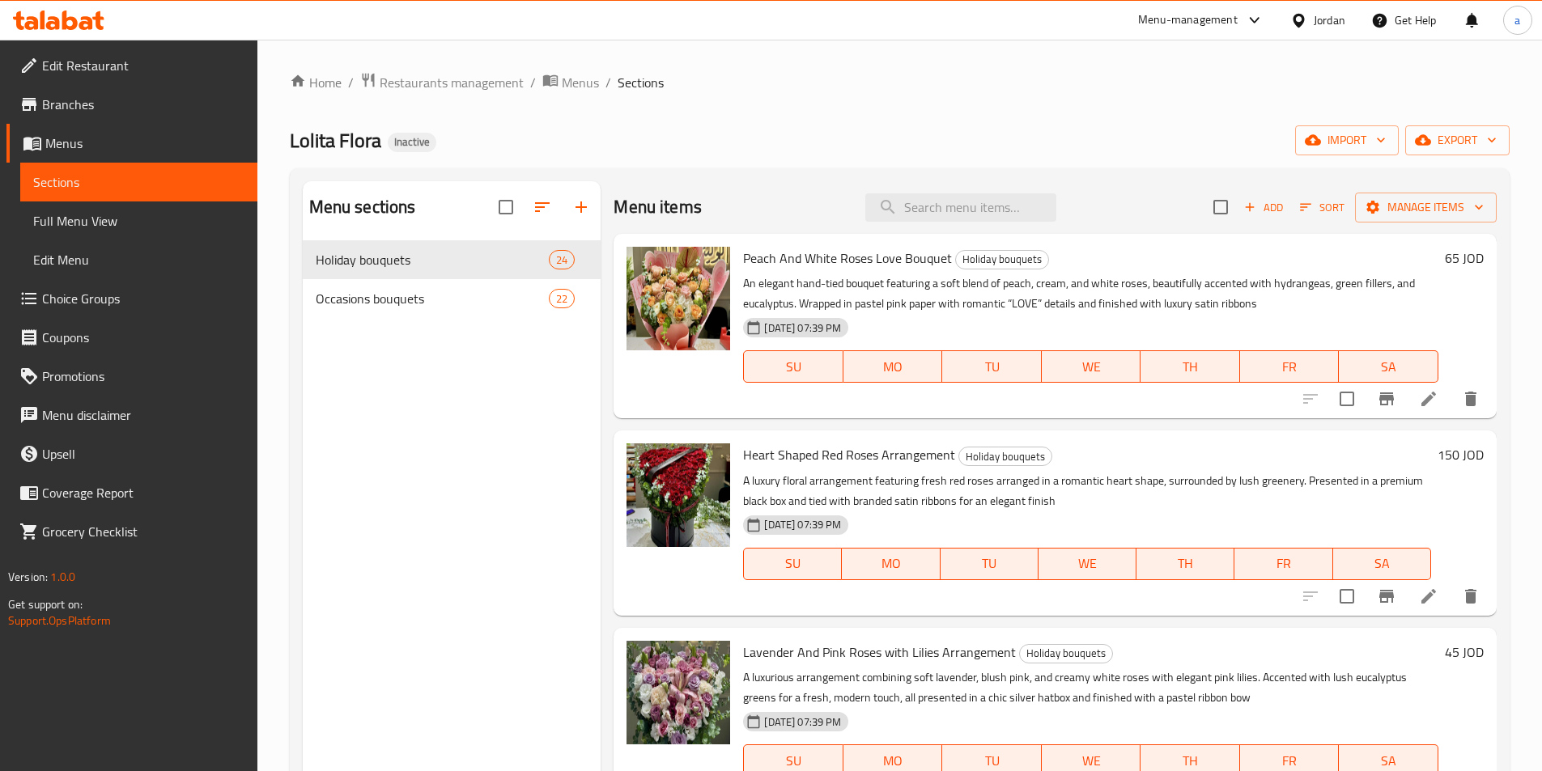
click at [761, 125] on div "Home / Restaurants management / Menus / Sections Lolita Flora Inactive import e…" at bounding box center [900, 519] width 1220 height 894
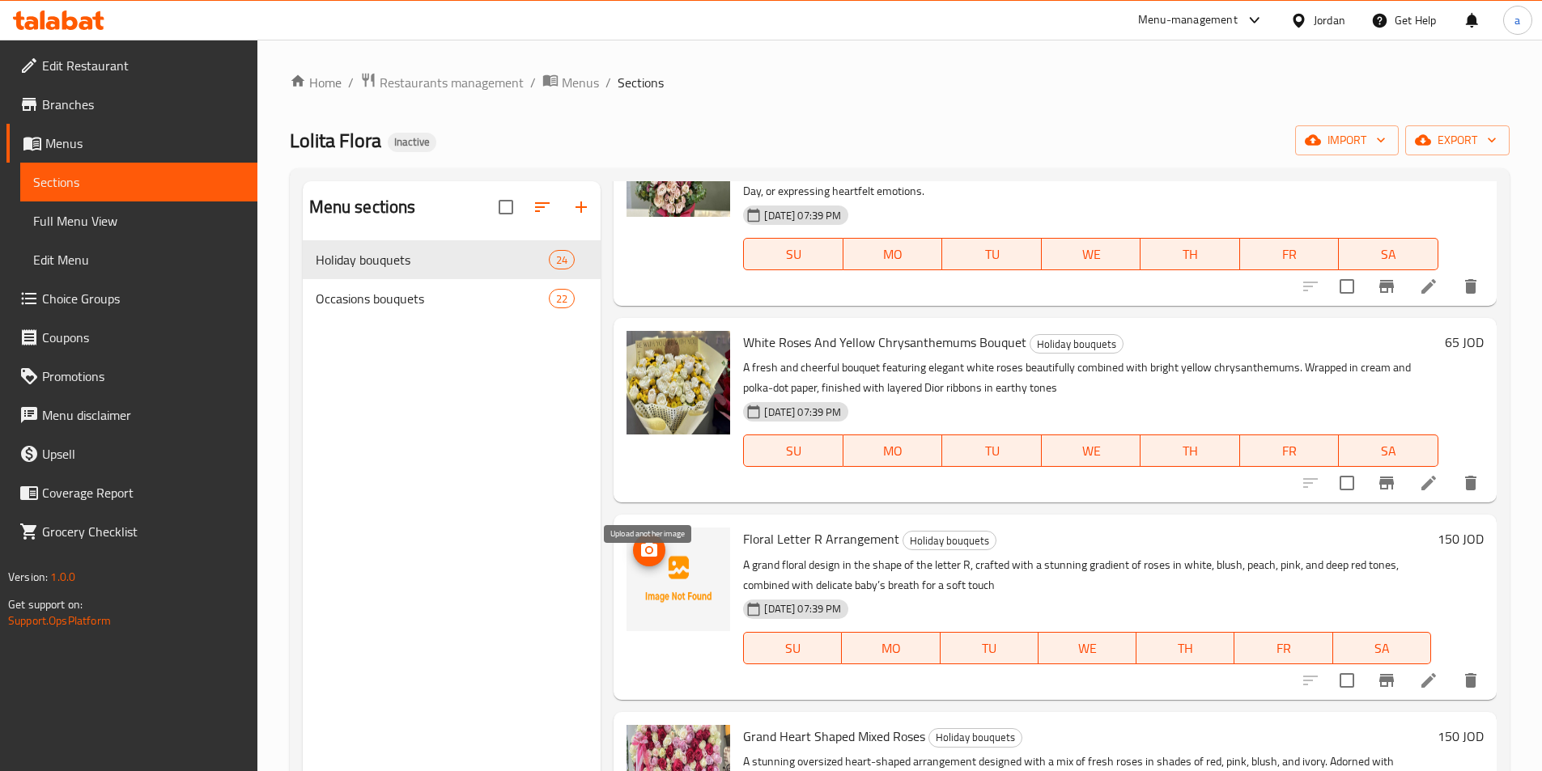
click at [656, 557] on icon "upload picture" at bounding box center [649, 549] width 16 height 15
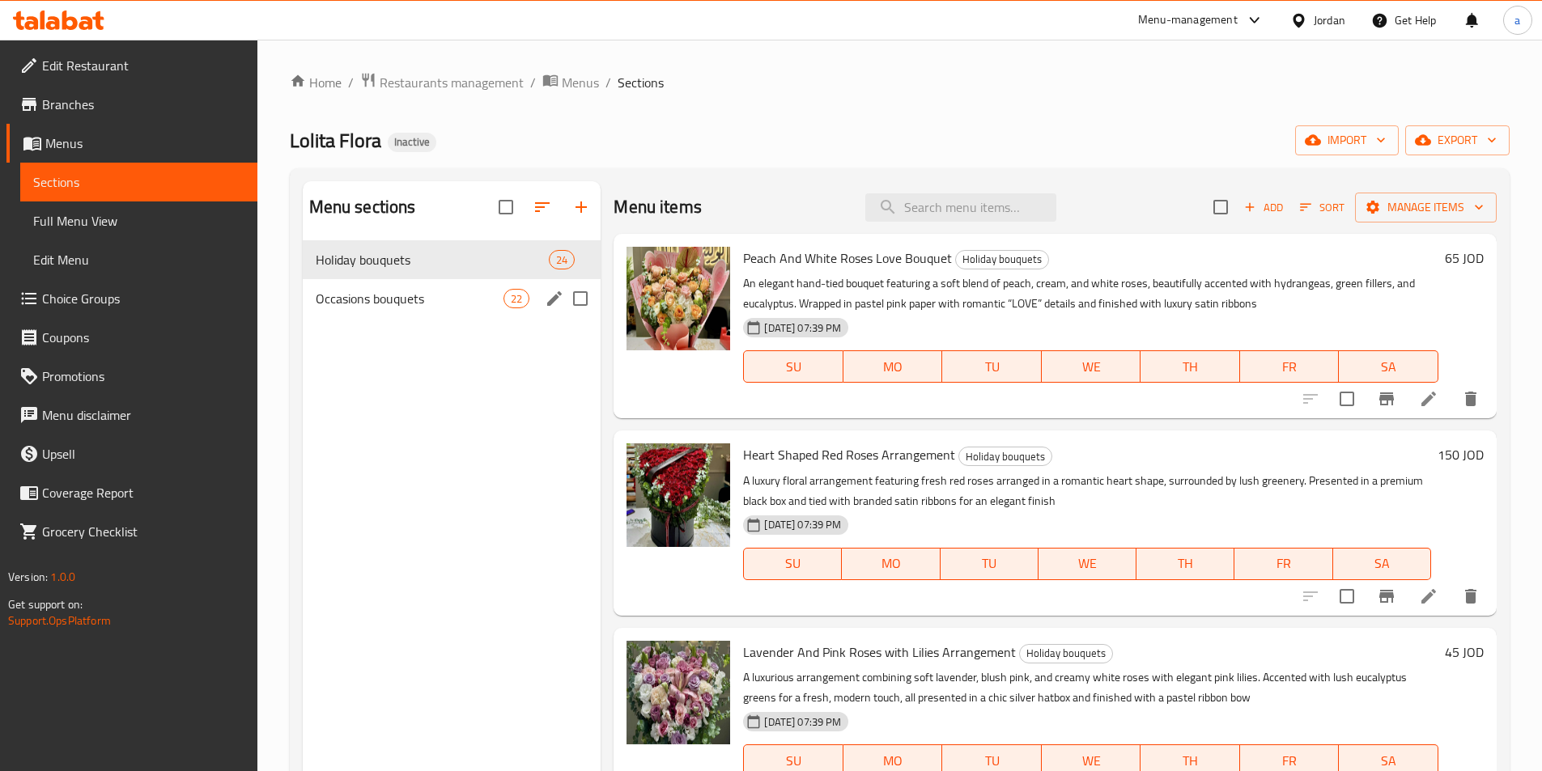
click at [406, 285] on div "Occasions bouquets 22" at bounding box center [452, 298] width 299 height 39
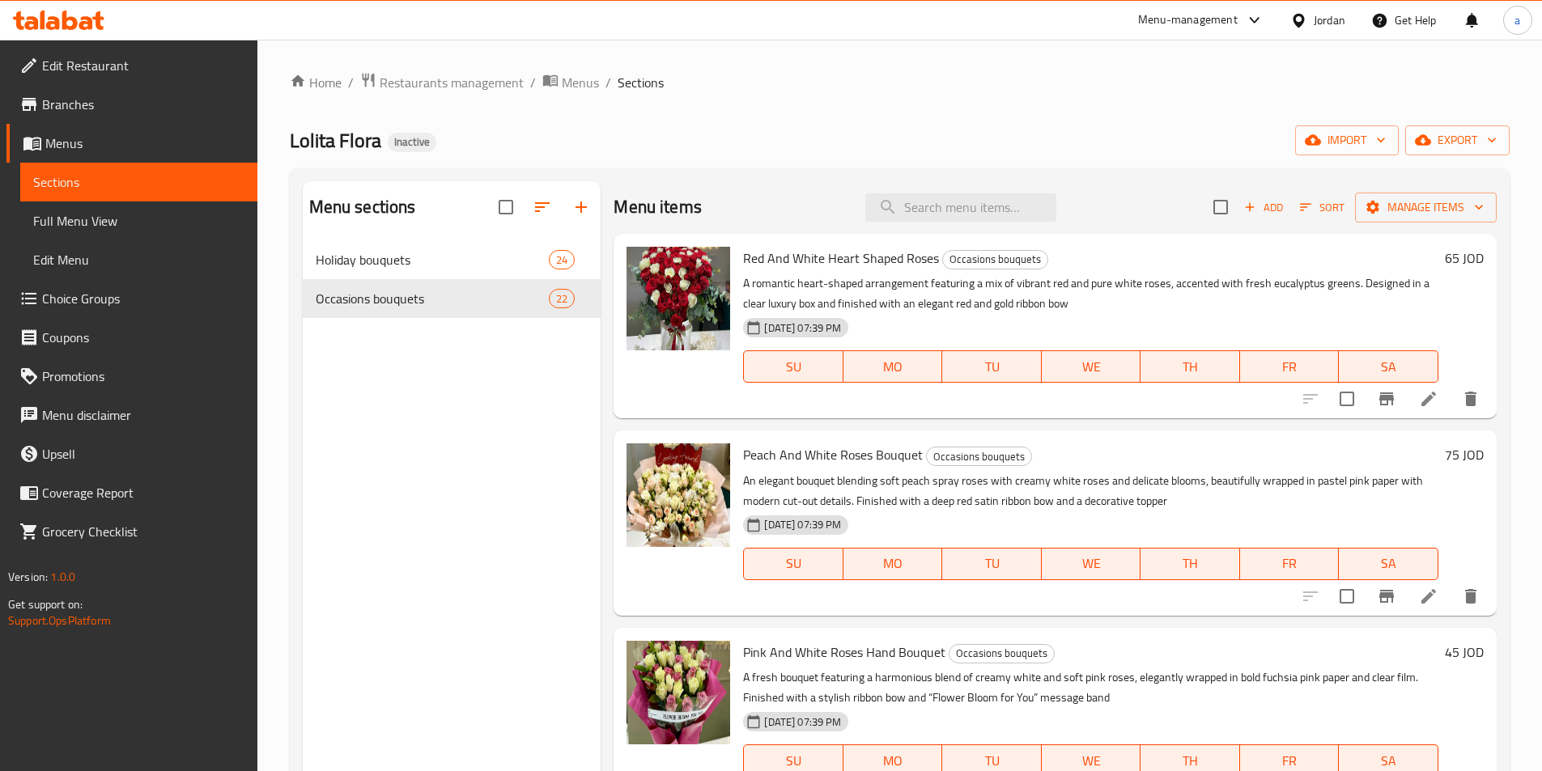
click at [161, 227] on span "Full Menu View" at bounding box center [138, 220] width 211 height 19
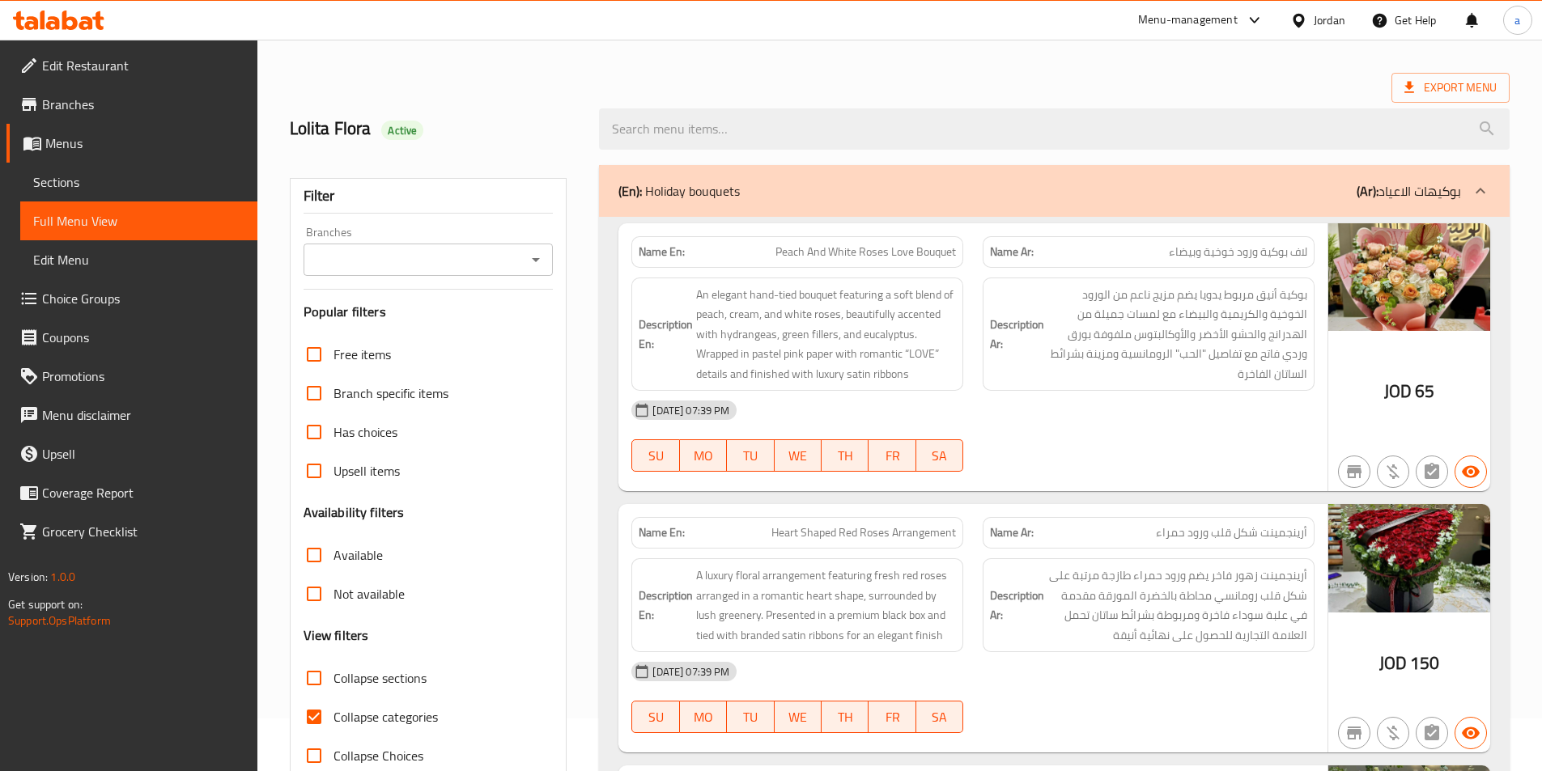
scroll to position [81, 0]
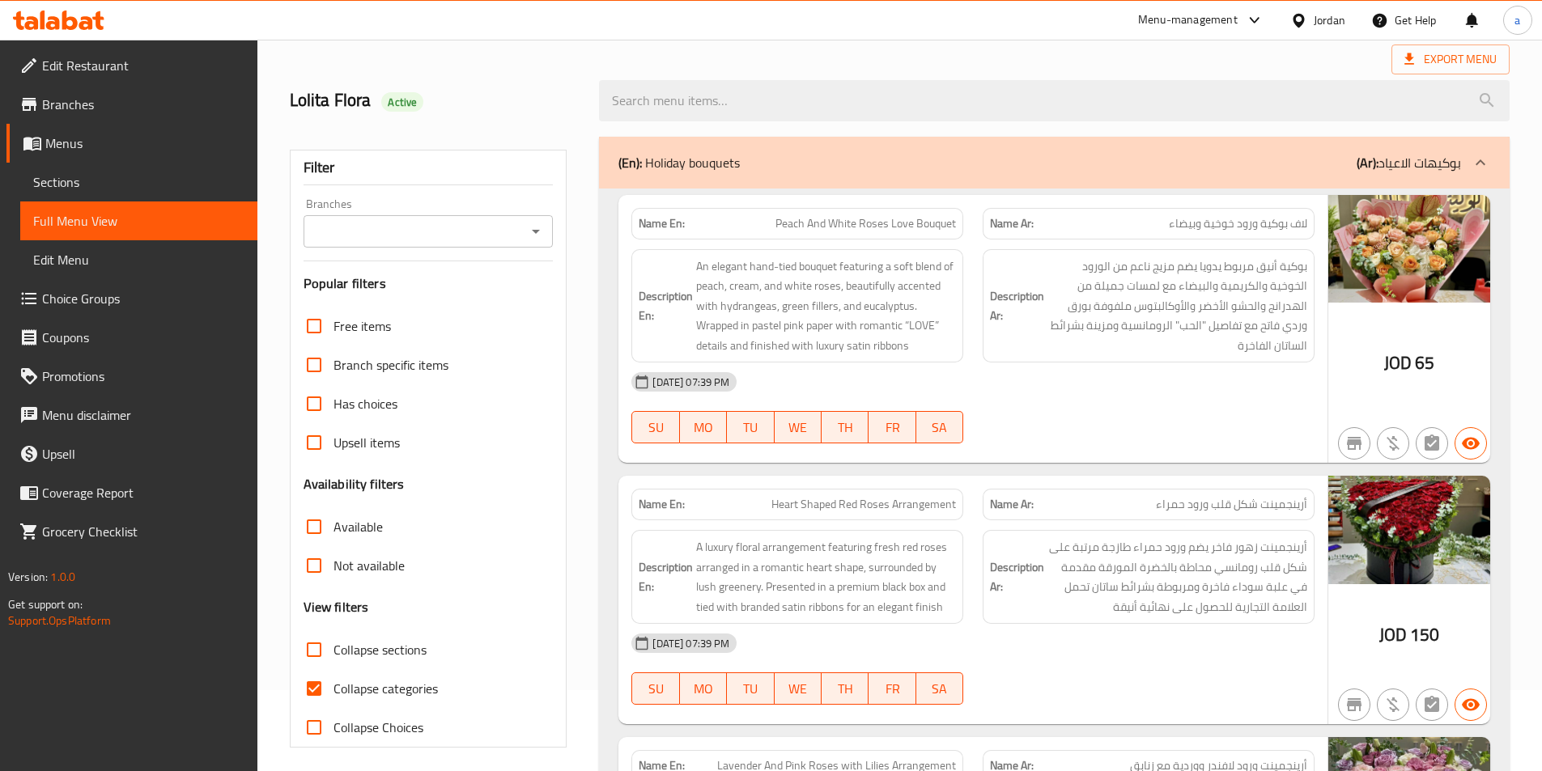
click at [308, 694] on input "Collapse categories" at bounding box center [314, 688] width 39 height 39
checkbox input "false"
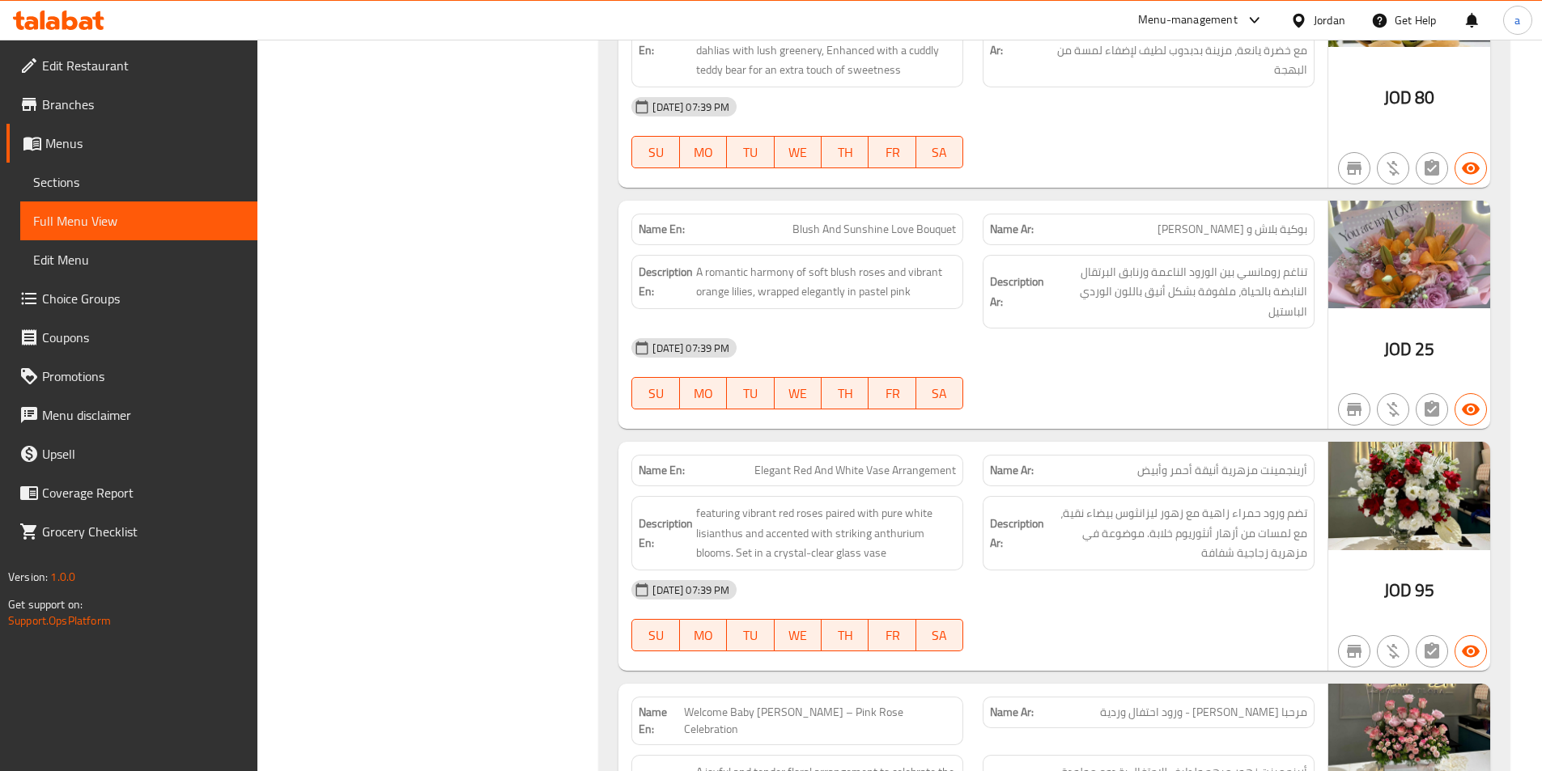
scroll to position [12347, 0]
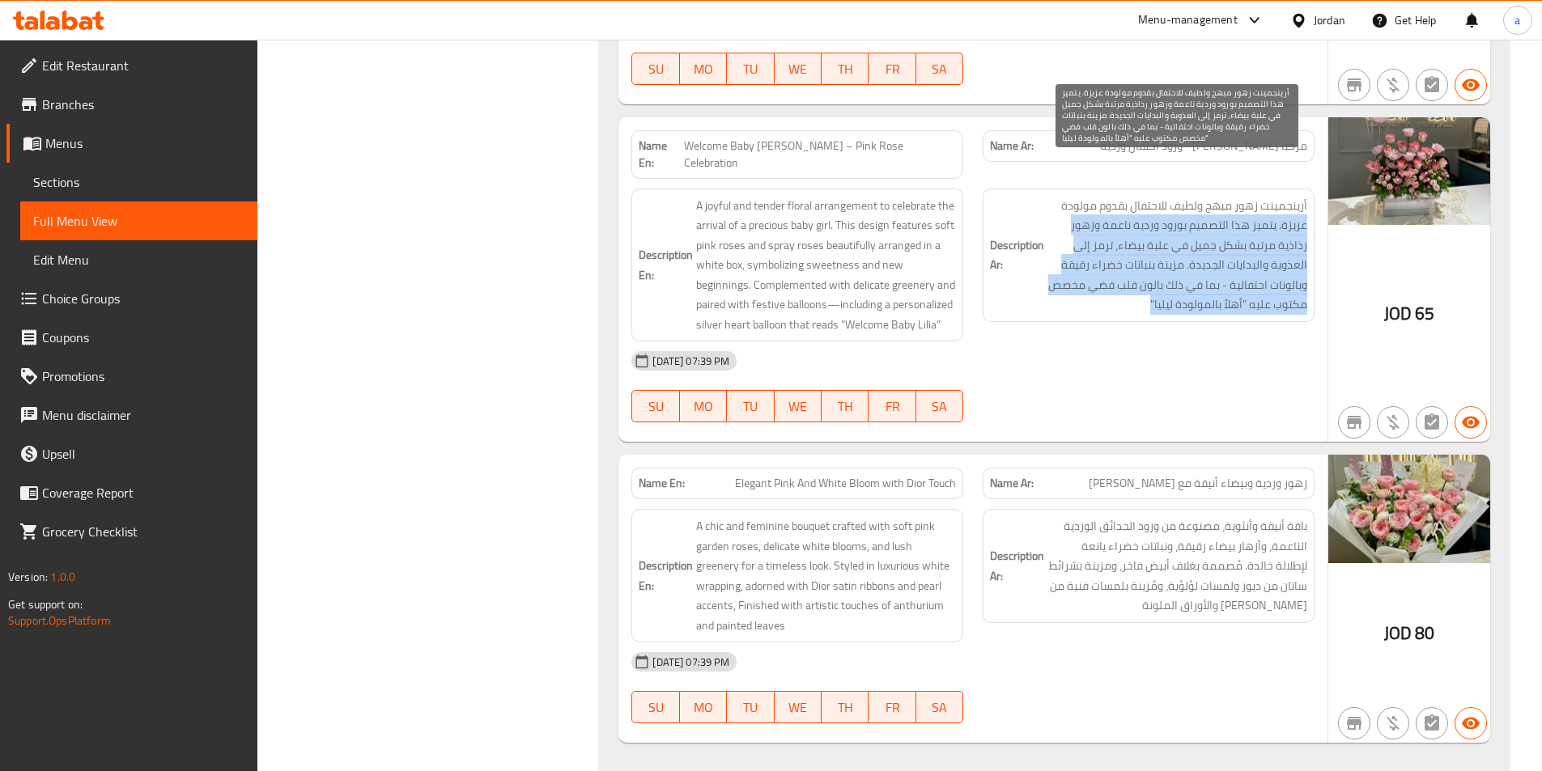
drag, startPoint x: 1059, startPoint y: 171, endPoint x: 1146, endPoint y: 259, distance: 123.6
click at [1146, 259] on span "أرينجمينت زهور مبهج ولطيف للاحتفال بقدوم مولودة عزيزة. يتميز هذا التصميم بورود …" at bounding box center [1177, 255] width 260 height 119
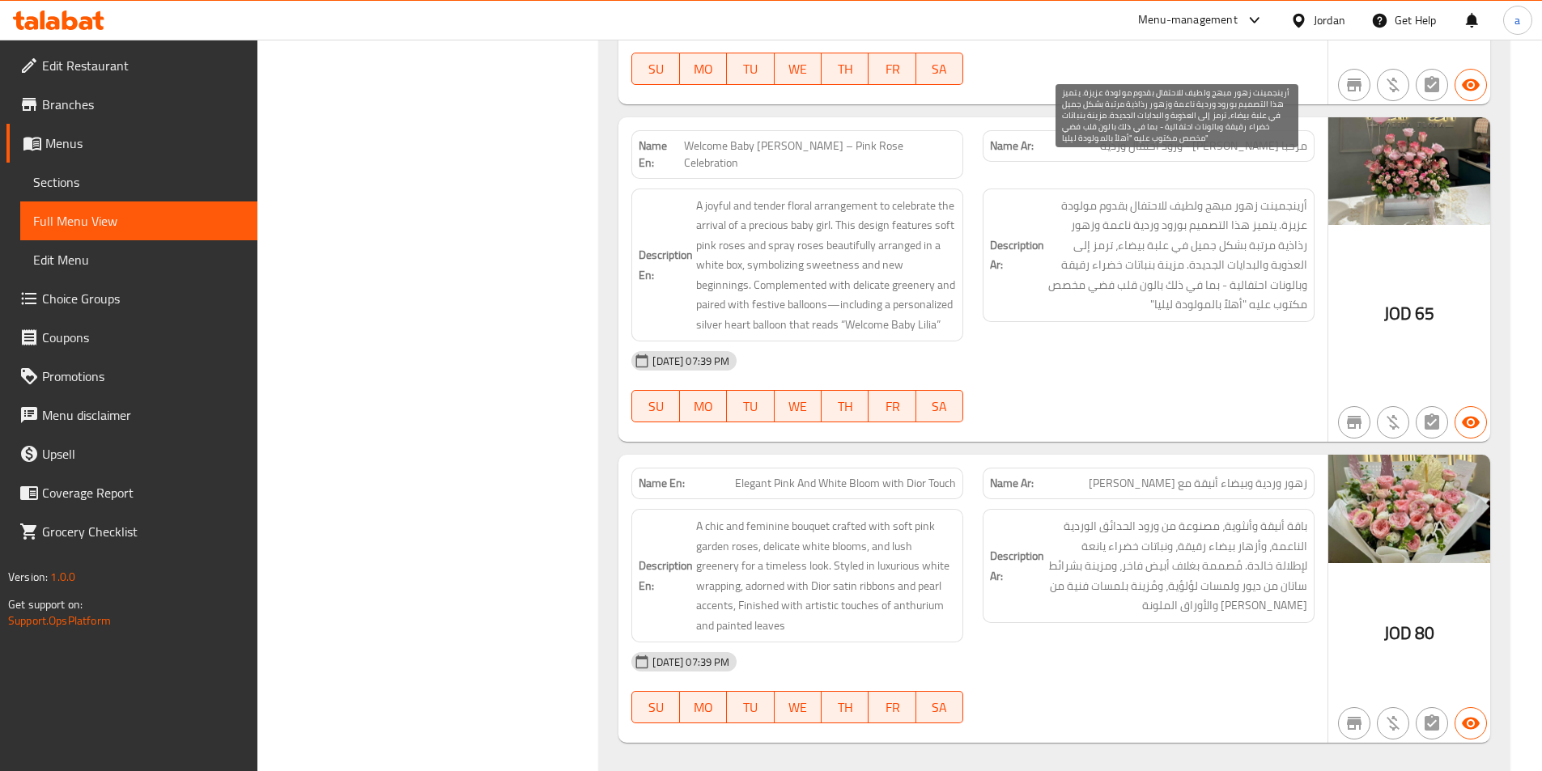
click at [1068, 196] on span "أرينجمينت زهور مبهج ولطيف للاحتفال بقدوم مولودة عزيزة. يتميز هذا التصميم بورود …" at bounding box center [1177, 255] width 260 height 119
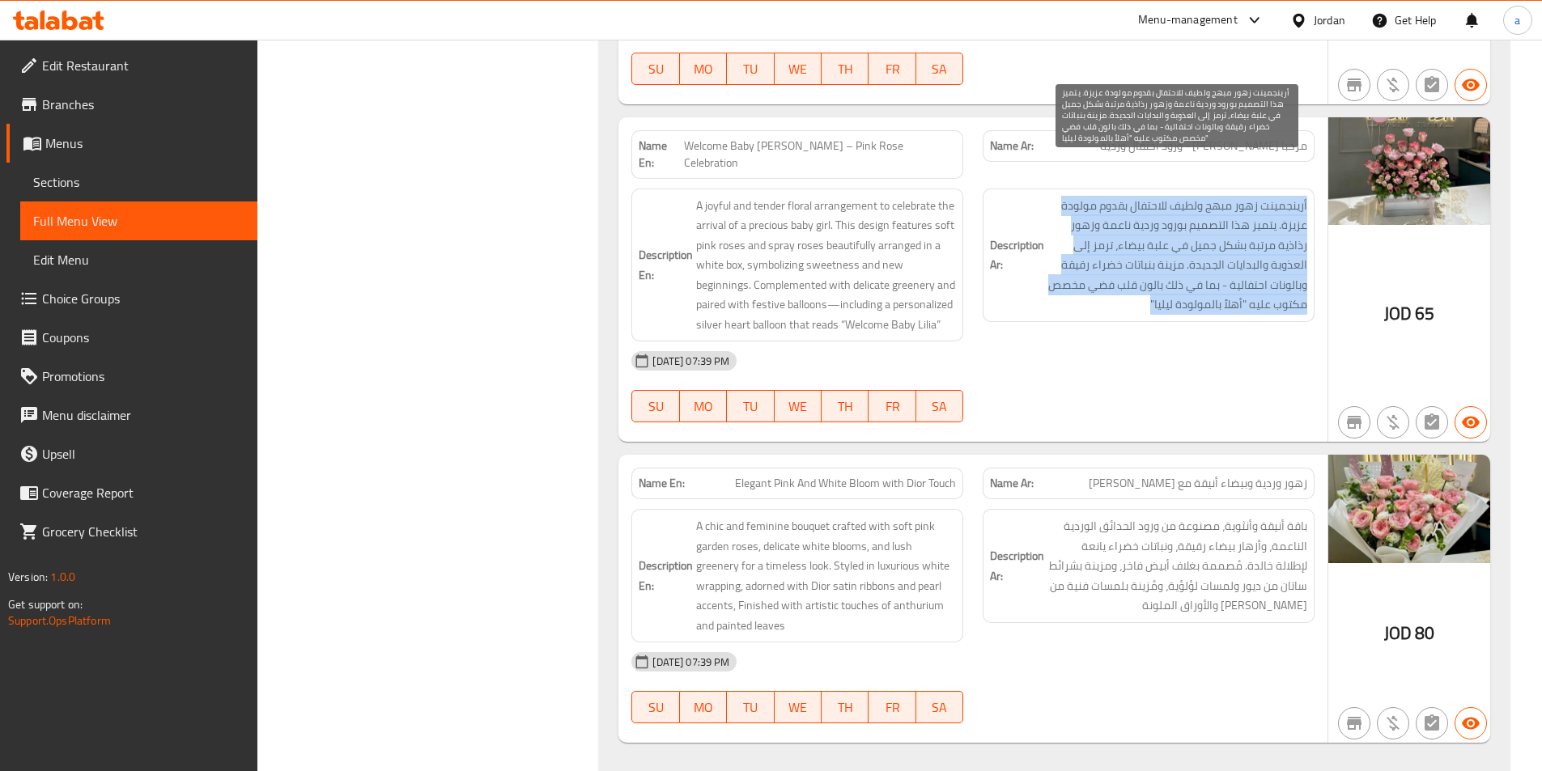
click at [1068, 196] on span "أرينجمينت زهور مبهج ولطيف للاحتفال بقدوم مولودة عزيزة. يتميز هذا التصميم بورود …" at bounding box center [1177, 255] width 260 height 119
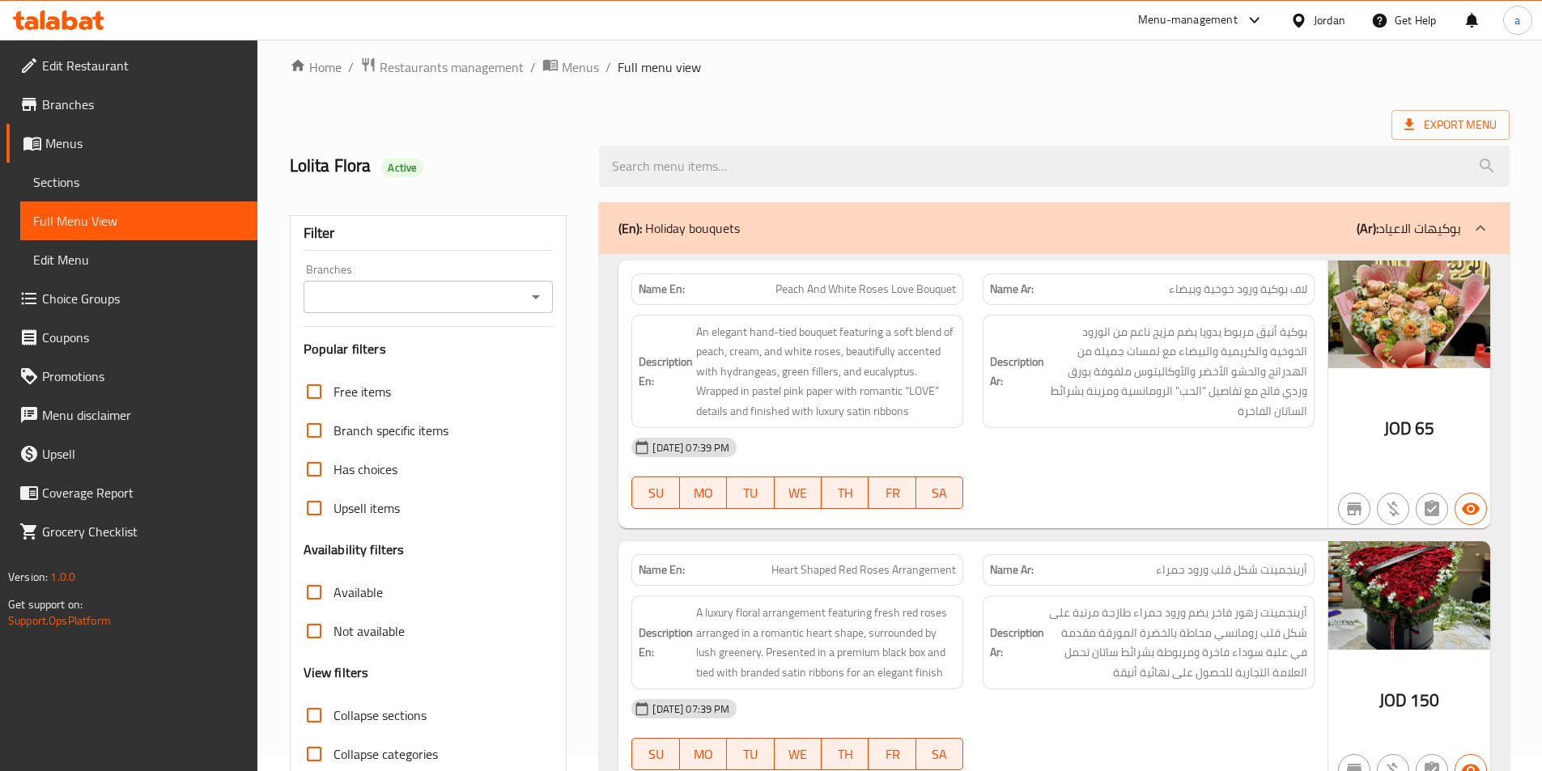
scroll to position [0, 0]
